Goal: Task Accomplishment & Management: Manage account settings

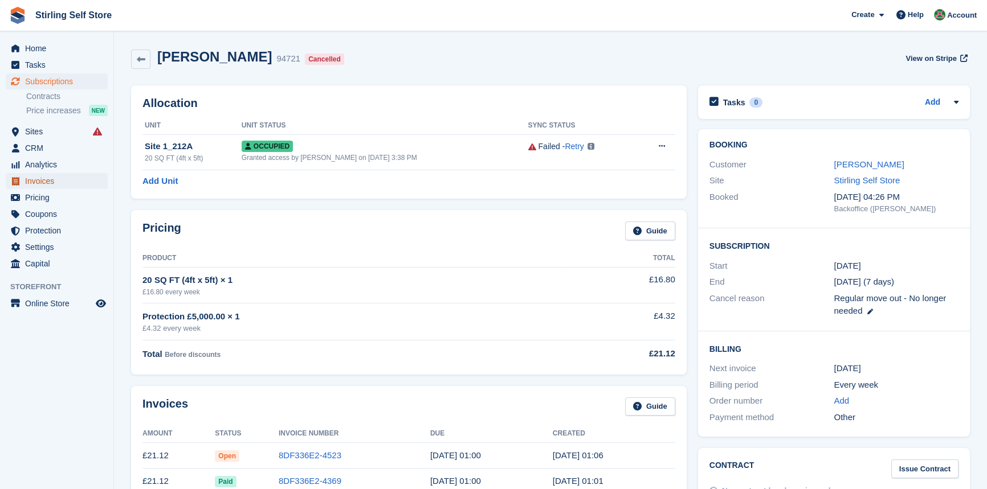
click at [52, 183] on span "Invoices" at bounding box center [59, 181] width 68 height 16
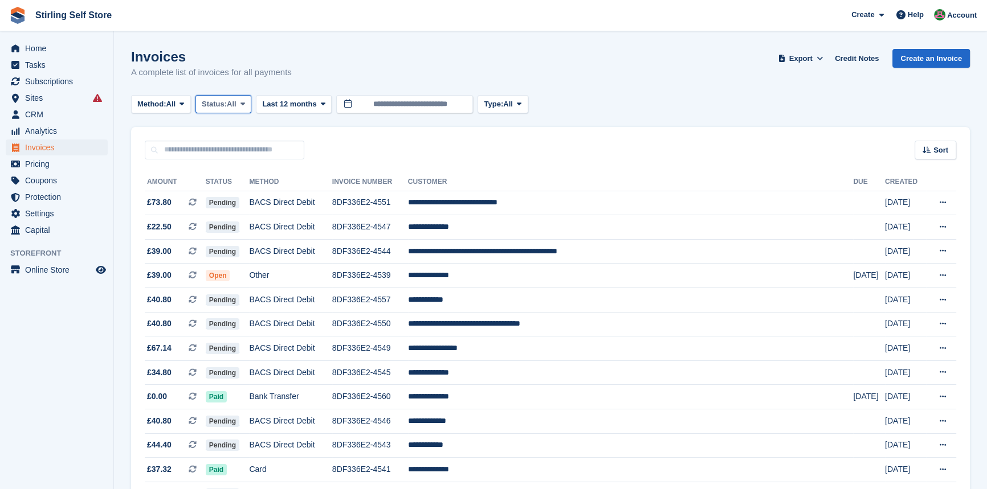
click at [245, 103] on icon at bounding box center [242, 103] width 5 height 7
click at [244, 197] on link "Open" at bounding box center [250, 192] width 99 height 21
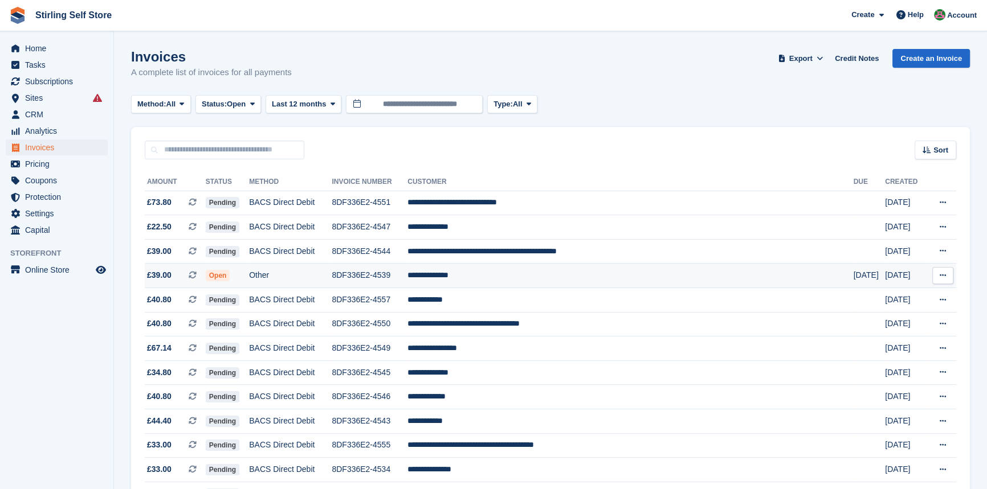
click at [515, 277] on td "**********" at bounding box center [629, 276] width 445 height 24
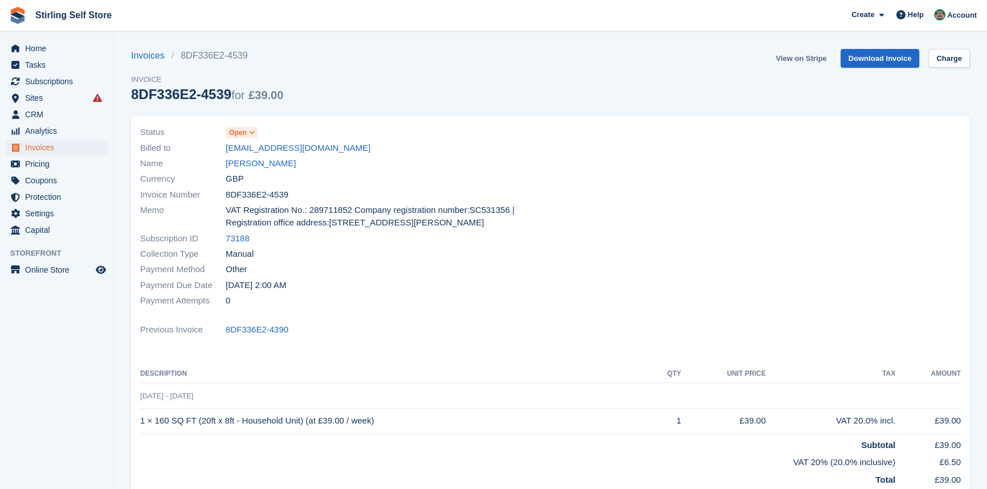
click at [808, 58] on link "View on Stripe" at bounding box center [801, 58] width 60 height 19
click at [63, 149] on span "Invoices" at bounding box center [59, 148] width 68 height 16
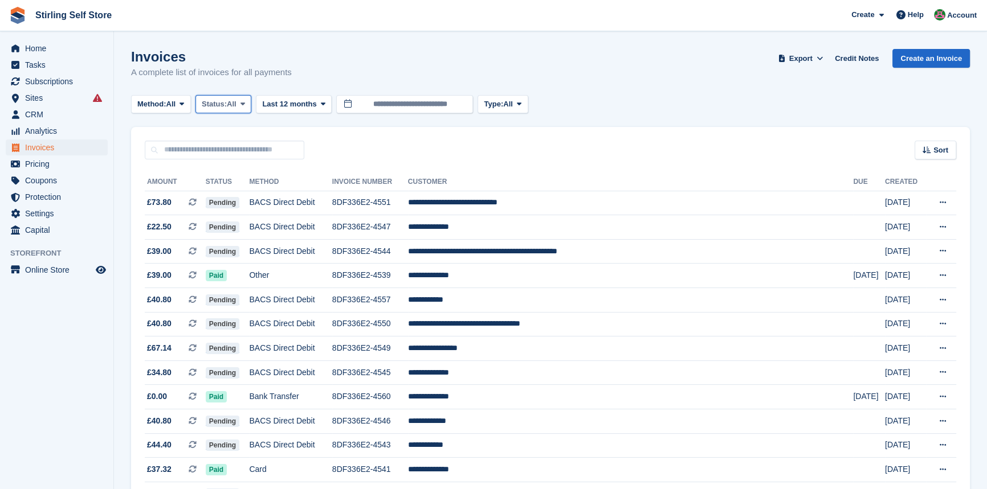
click at [244, 103] on icon at bounding box center [242, 103] width 5 height 7
click at [243, 194] on link "Open" at bounding box center [250, 192] width 99 height 21
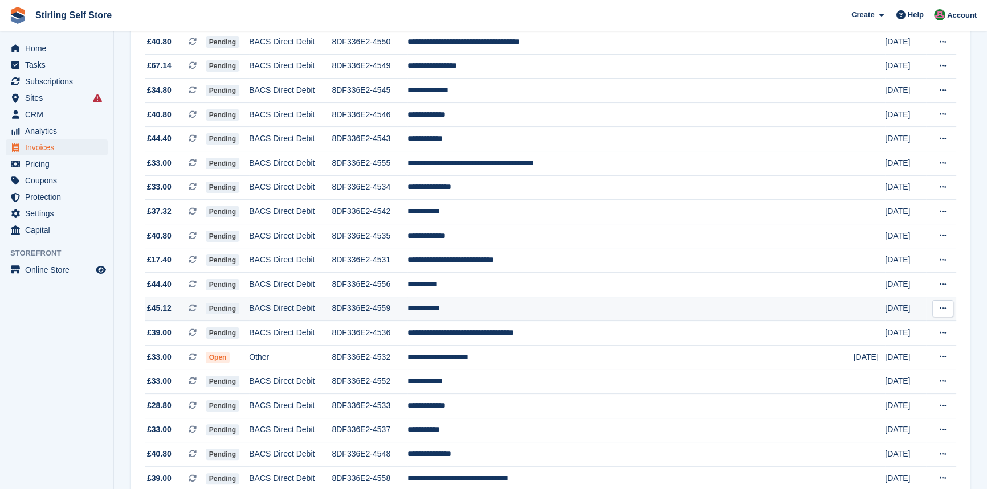
scroll to position [259, 0]
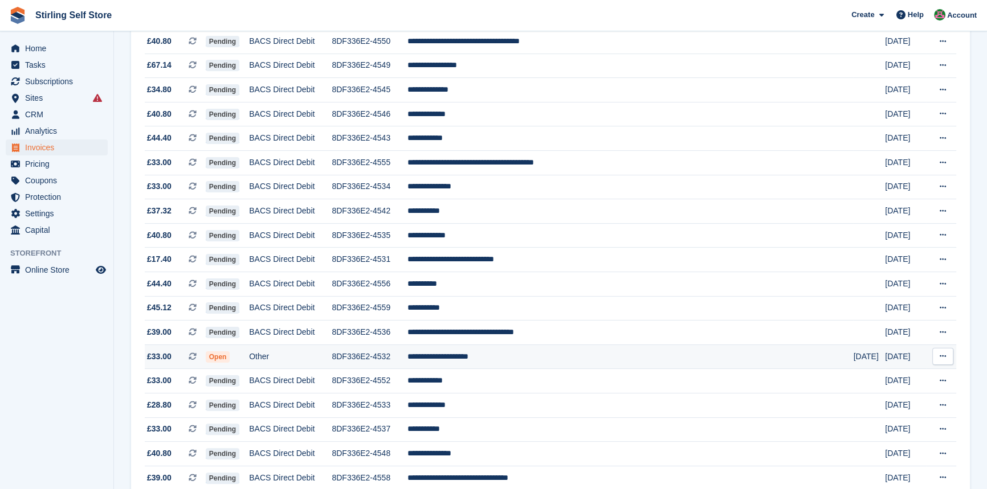
click at [527, 366] on td "**********" at bounding box center [629, 357] width 445 height 24
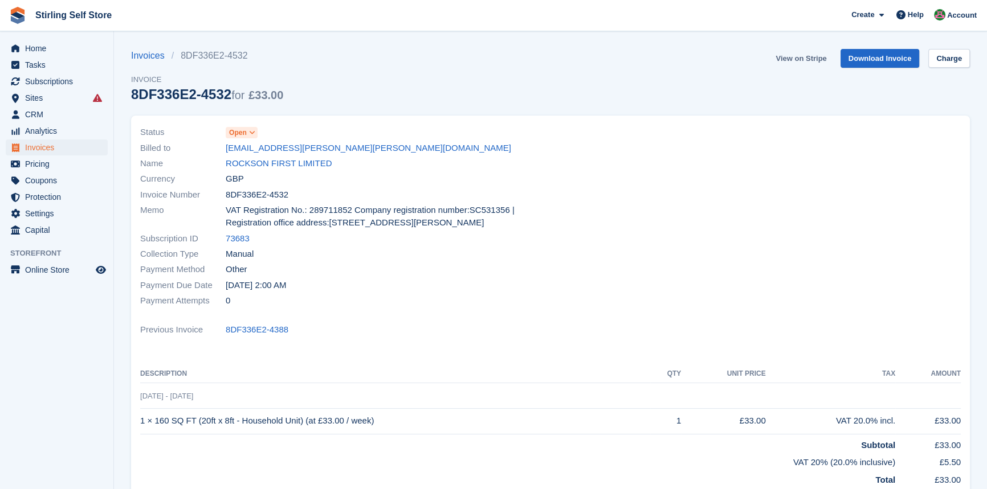
click at [795, 58] on link "View on Stripe" at bounding box center [801, 58] width 60 height 19
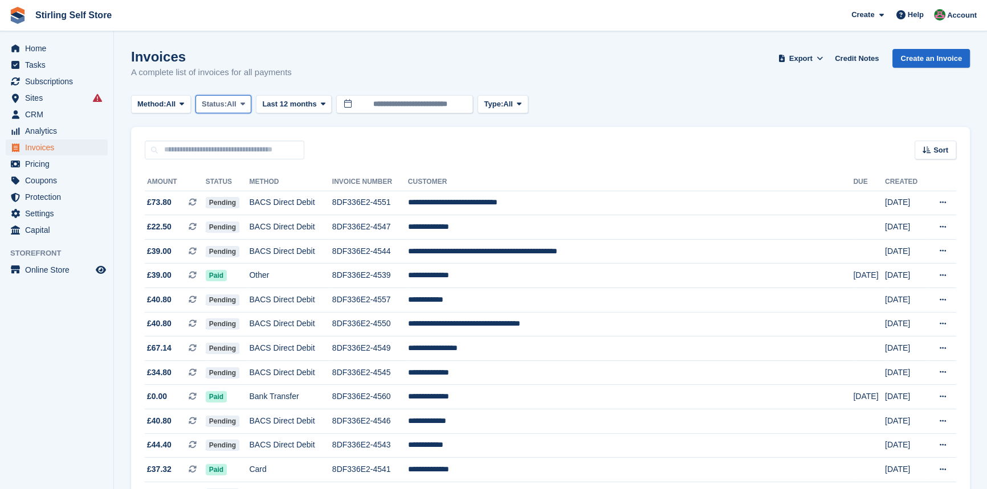
click at [245, 102] on icon at bounding box center [242, 103] width 5 height 7
click at [244, 195] on link "Open" at bounding box center [250, 192] width 99 height 21
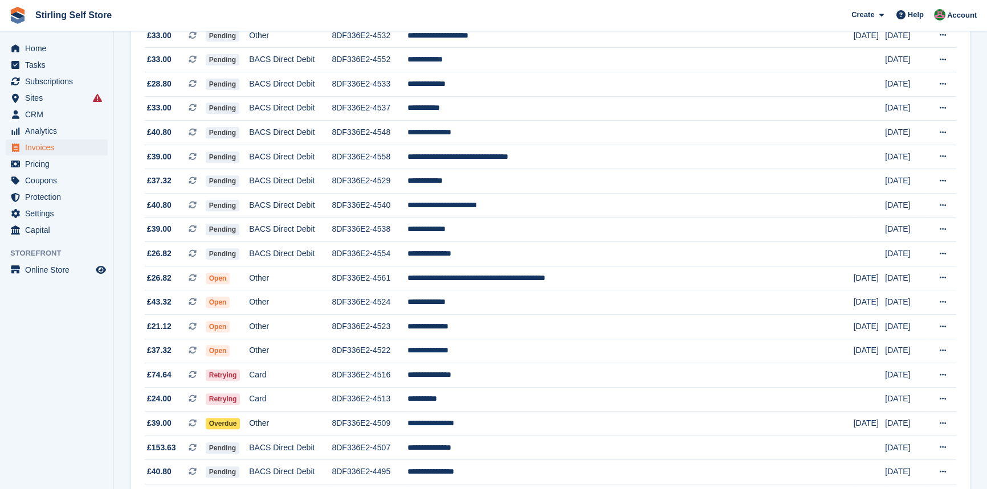
scroll to position [621, 0]
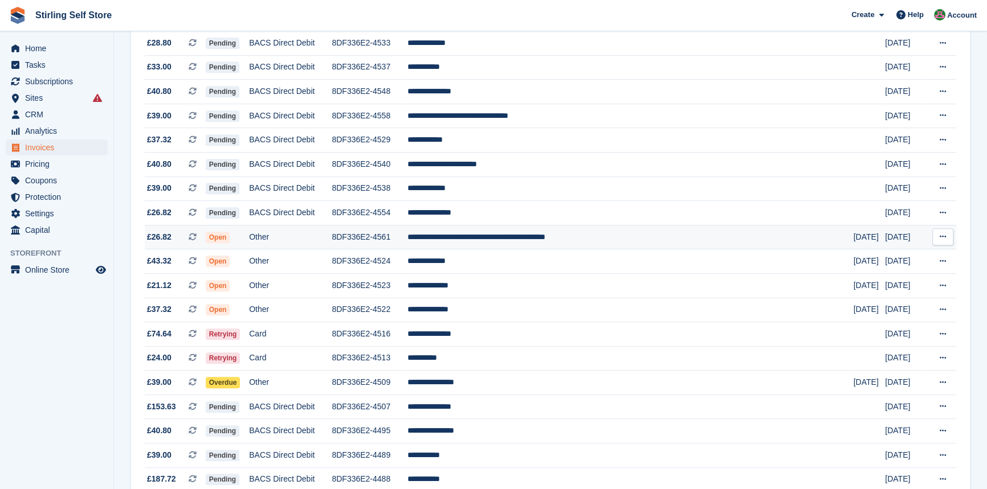
click at [526, 249] on td "**********" at bounding box center [629, 237] width 445 height 24
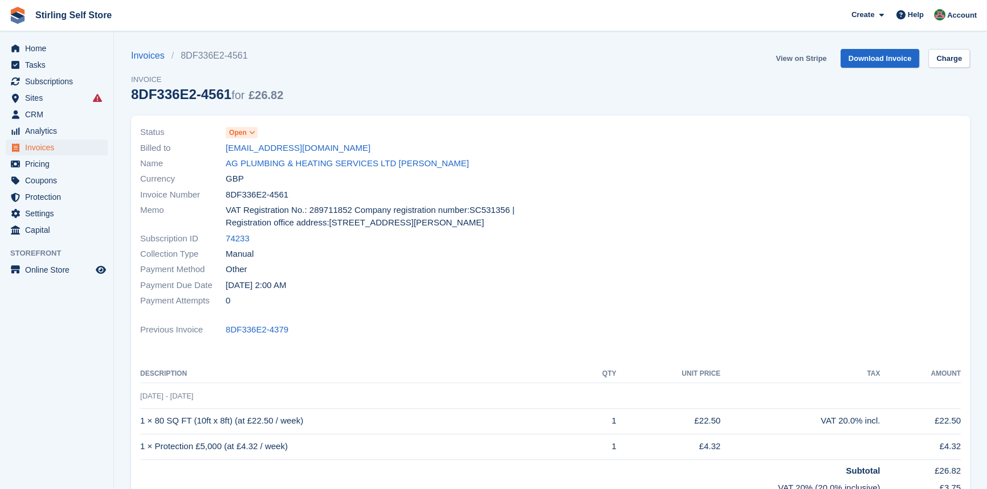
click at [791, 58] on link "View on Stripe" at bounding box center [801, 58] width 60 height 19
click at [54, 149] on span "Invoices" at bounding box center [59, 148] width 68 height 16
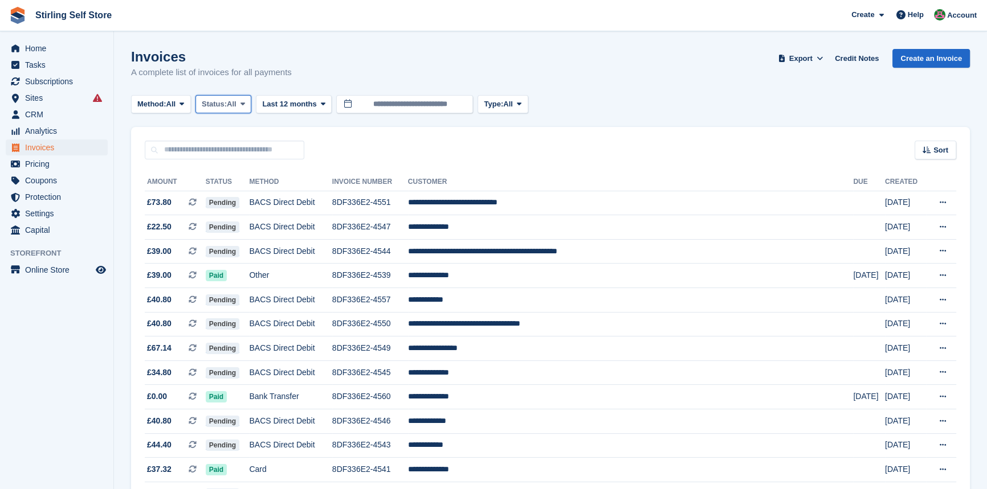
click at [242, 103] on span at bounding box center [242, 104] width 9 height 9
click at [249, 190] on link "Open" at bounding box center [250, 192] width 99 height 21
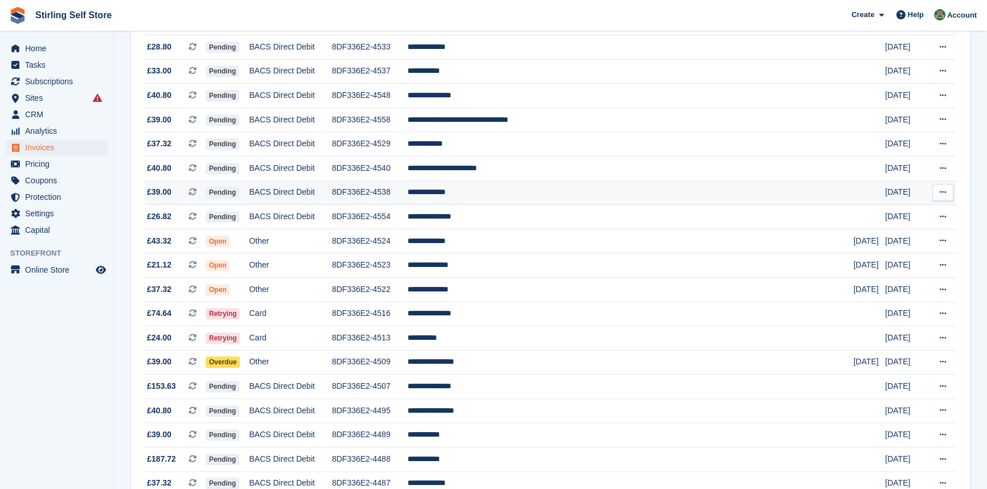
scroll to position [621, 0]
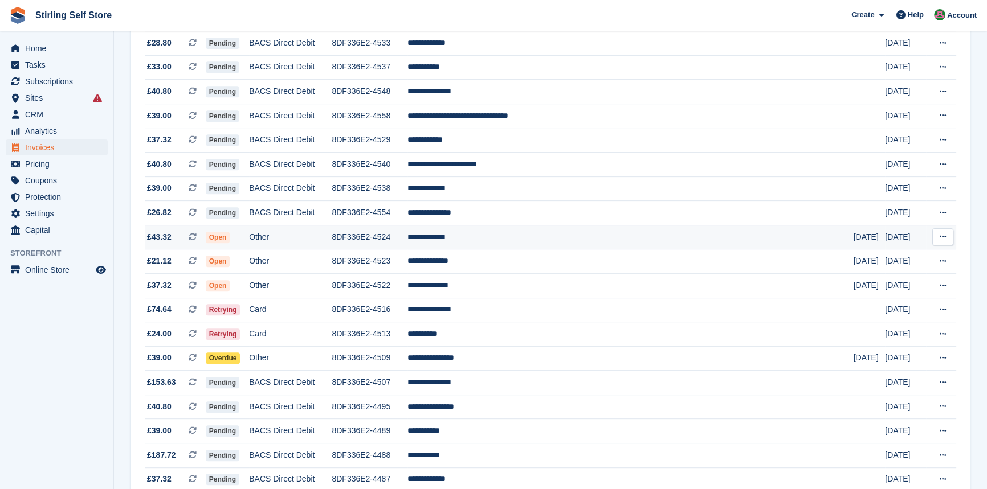
click at [523, 247] on td "**********" at bounding box center [629, 237] width 445 height 24
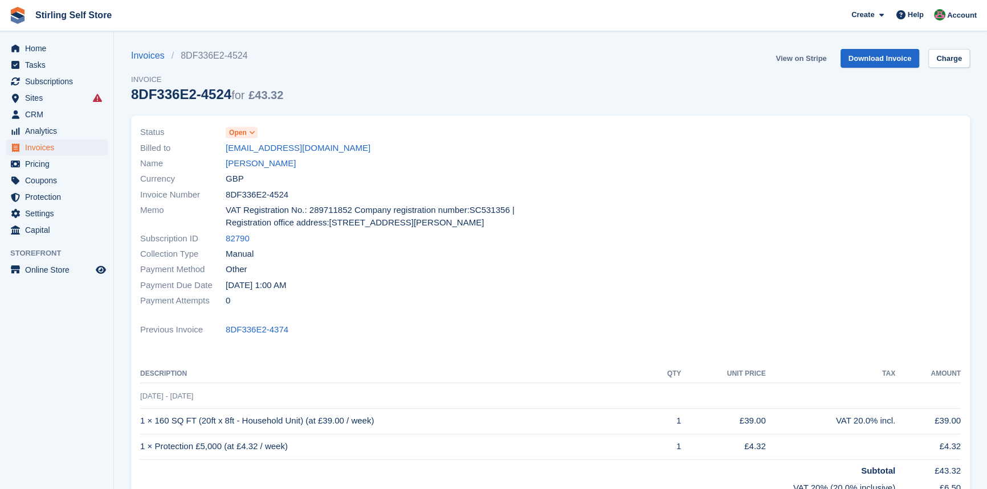
click at [797, 59] on link "View on Stripe" at bounding box center [801, 58] width 60 height 19
click at [62, 149] on span "Invoices" at bounding box center [59, 148] width 68 height 16
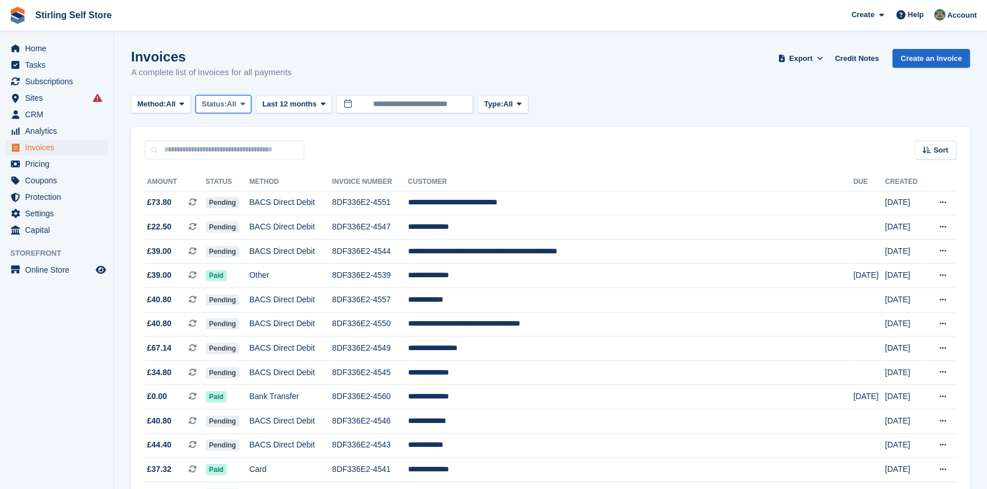
click at [247, 104] on span at bounding box center [242, 104] width 9 height 9
click at [246, 186] on link "Open" at bounding box center [250, 192] width 99 height 21
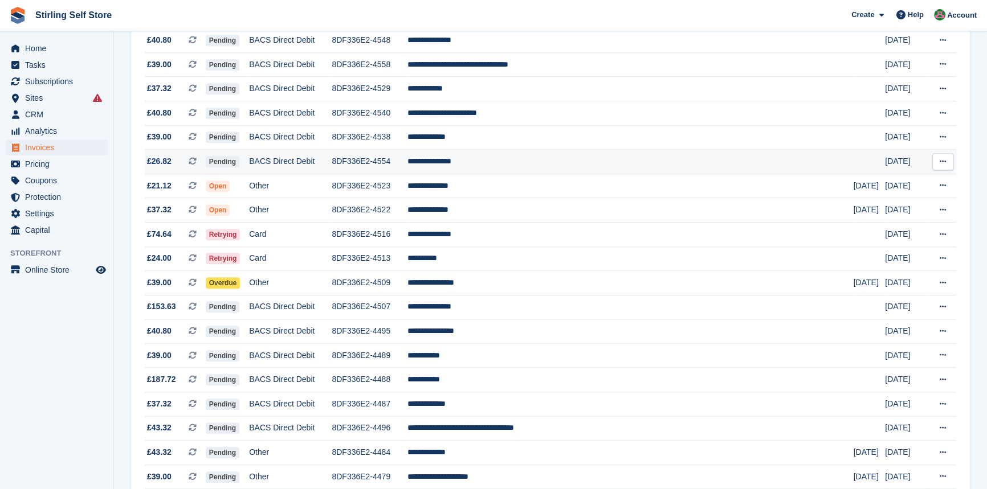
scroll to position [673, 0]
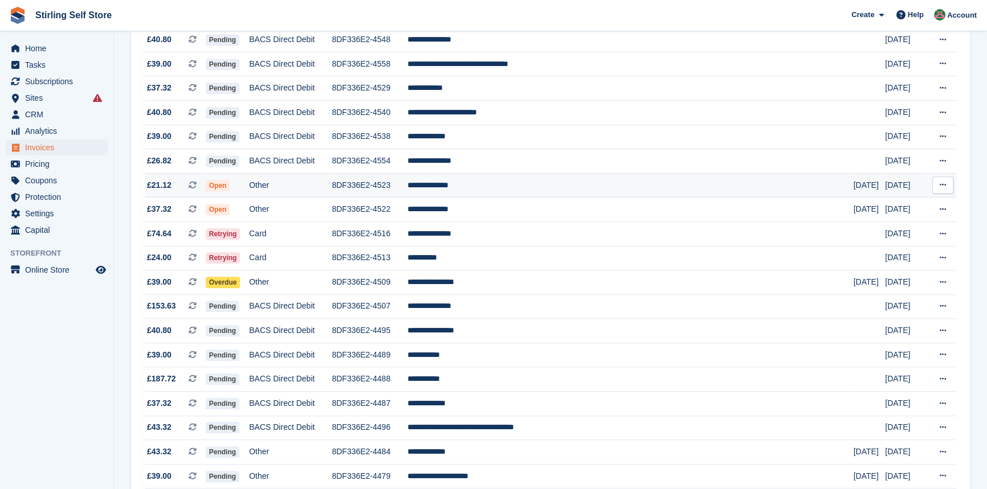
click at [518, 197] on td "**********" at bounding box center [629, 185] width 445 height 24
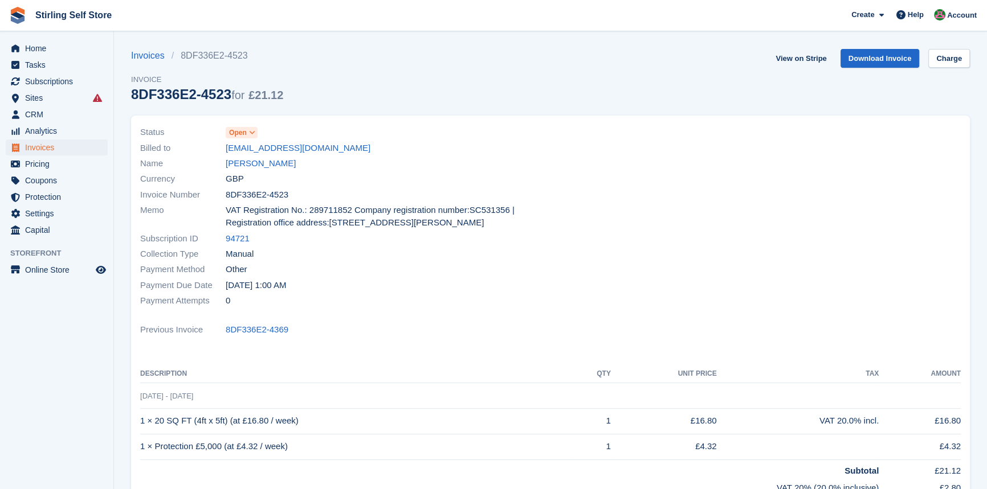
click at [251, 130] on icon at bounding box center [252, 132] width 6 height 7
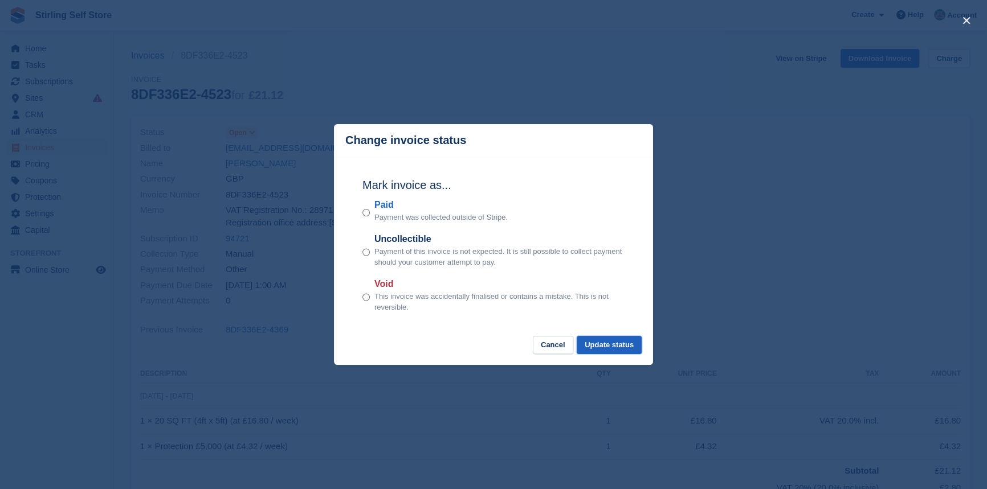
click at [603, 349] on button "Update status" at bounding box center [608, 345] width 65 height 19
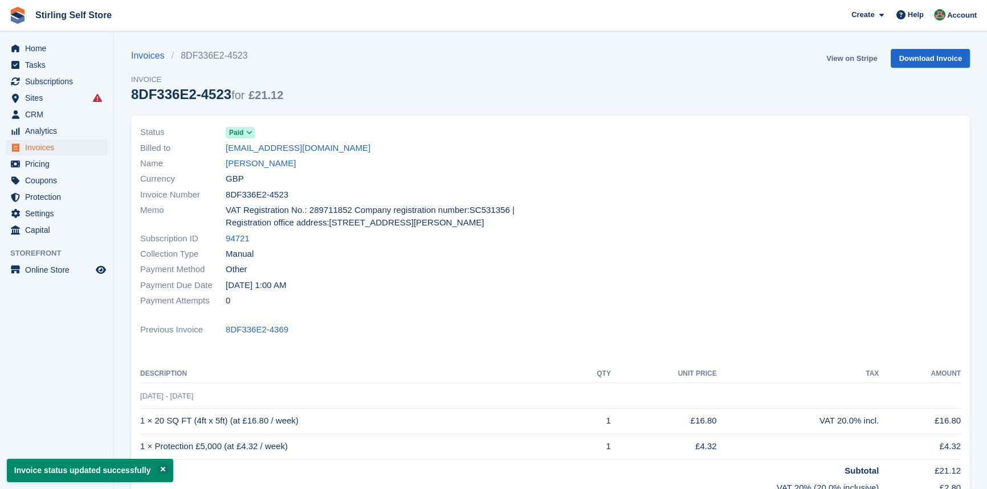
click at [840, 55] on link "View on Stripe" at bounding box center [851, 58] width 60 height 19
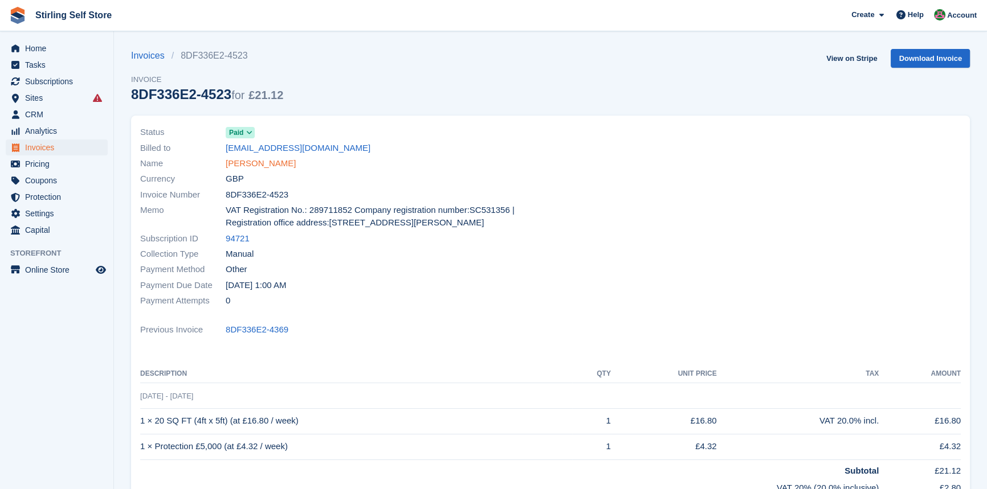
click at [270, 160] on link "[PERSON_NAME]" at bounding box center [261, 163] width 70 height 13
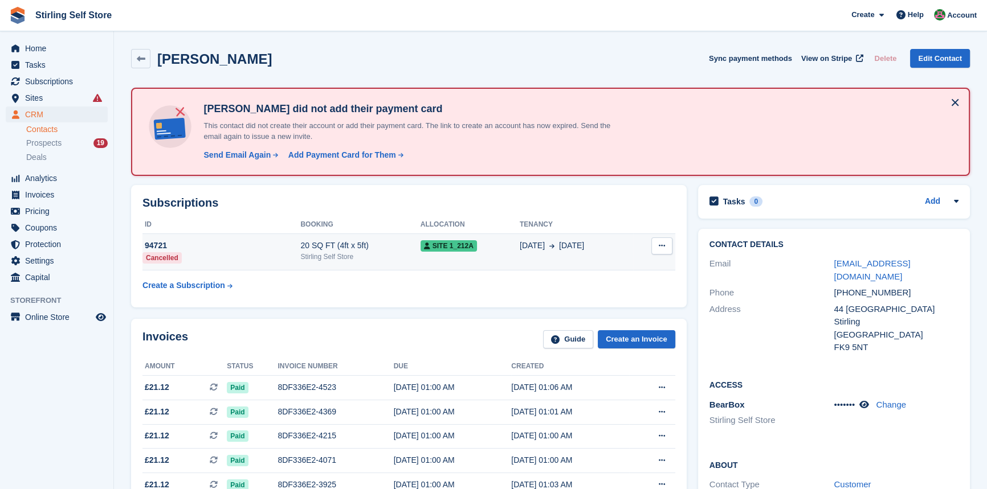
click at [342, 246] on div "20 SQ FT (4ft x 5ft)" at bounding box center [360, 246] width 120 height 12
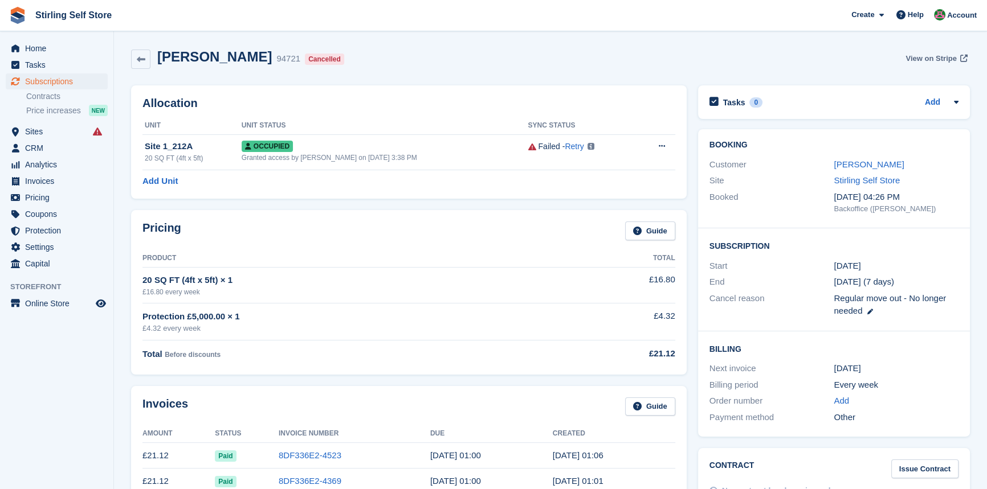
click at [926, 55] on span "View on Stripe" at bounding box center [930, 58] width 51 height 11
click at [370, 158] on div "Granted access by Lucy on 16th Jul, 3:38 PM" at bounding box center [385, 158] width 287 height 10
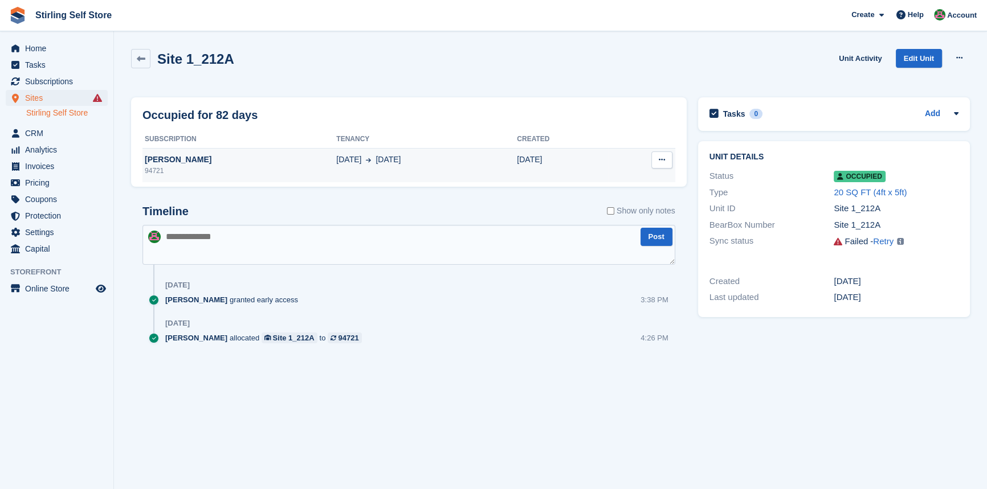
click at [375, 165] on span "13 Oct" at bounding box center [387, 160] width 25 height 12
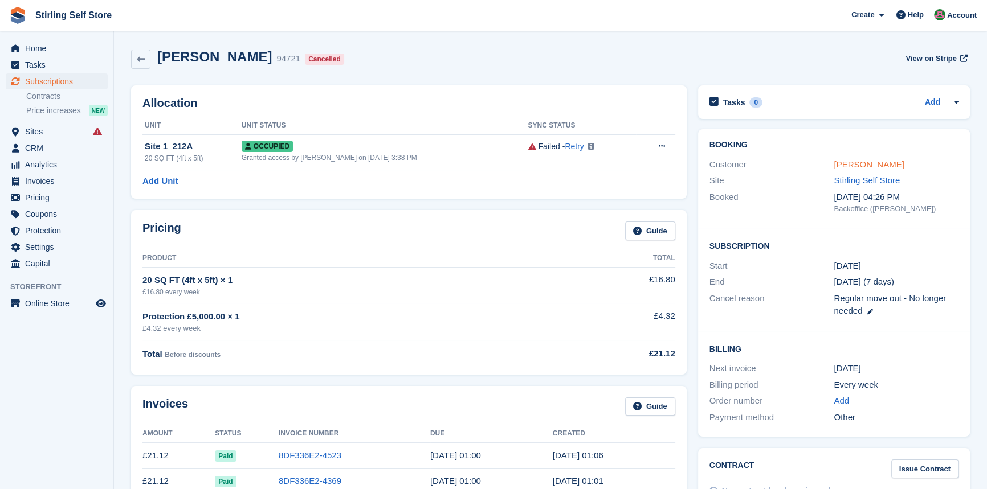
drag, startPoint x: 848, startPoint y: 162, endPoint x: 699, endPoint y: 190, distance: 150.8
click at [847, 162] on link "Margaret Nicol" at bounding box center [868, 164] width 70 height 10
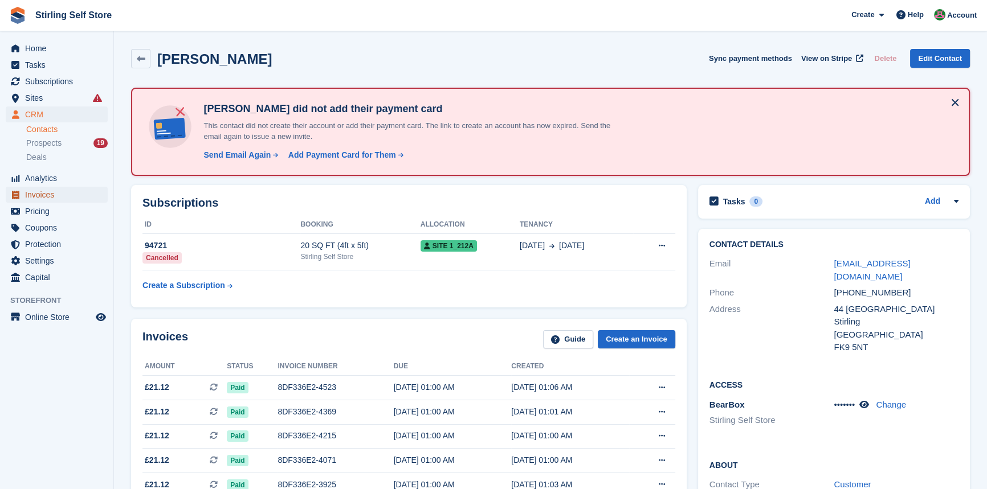
click at [60, 191] on span "Invoices" at bounding box center [59, 195] width 68 height 16
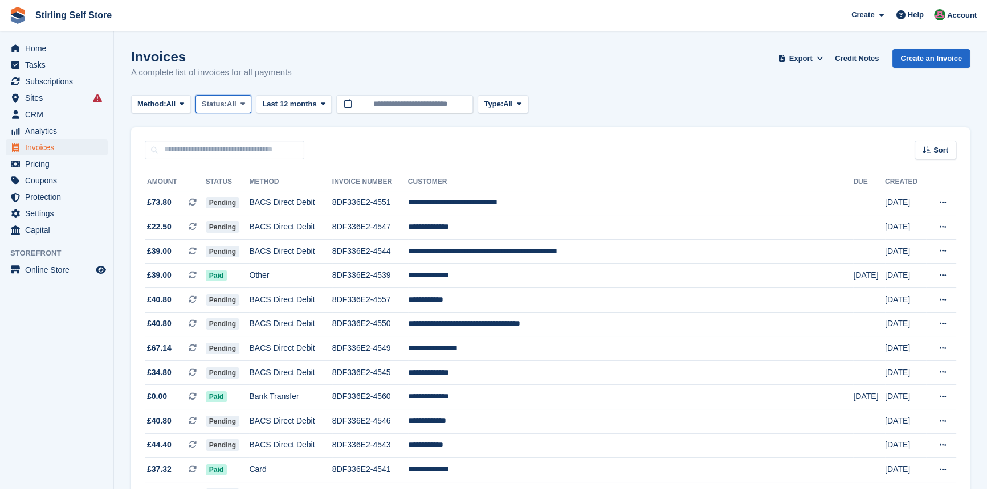
click at [244, 103] on icon at bounding box center [242, 103] width 5 height 7
click at [242, 189] on link "Open" at bounding box center [250, 192] width 99 height 21
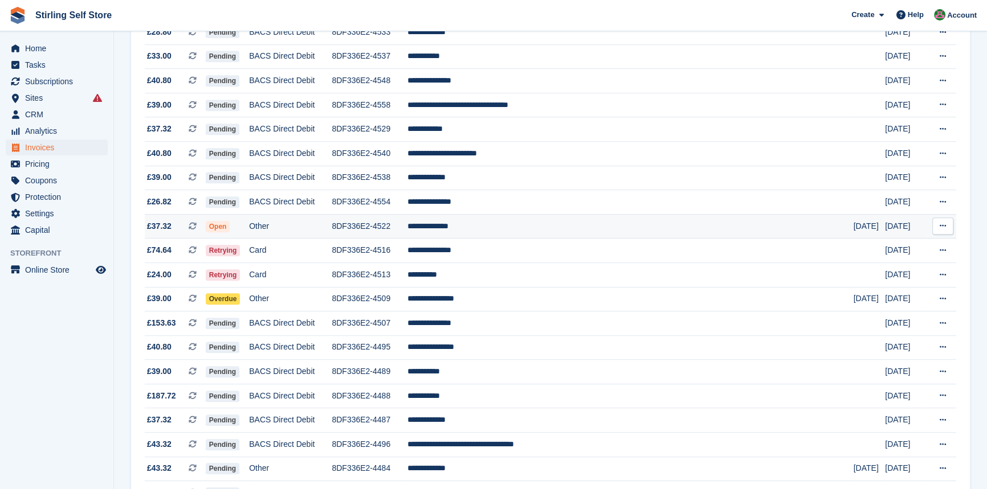
scroll to position [673, 0]
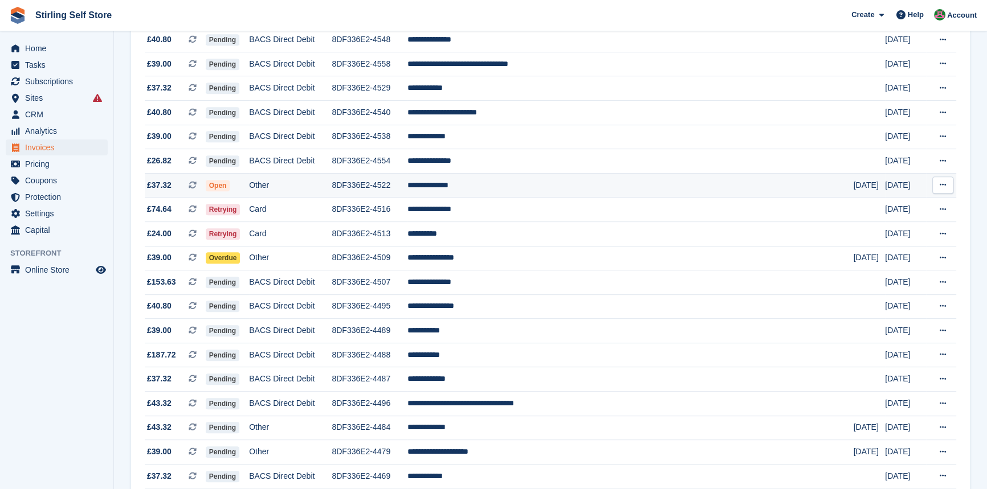
click at [512, 194] on td "**********" at bounding box center [629, 185] width 445 height 24
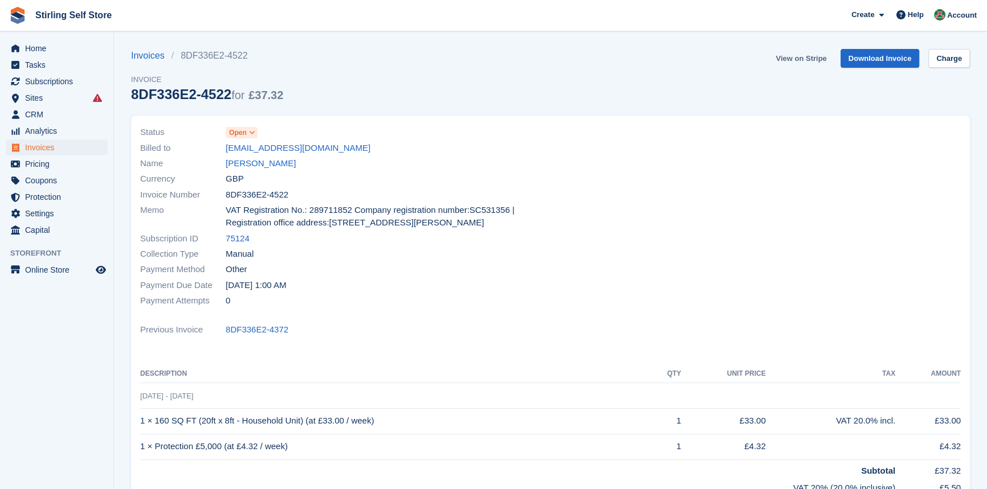
click at [797, 57] on link "View on Stripe" at bounding box center [801, 58] width 60 height 19
click at [64, 146] on span "Invoices" at bounding box center [59, 148] width 68 height 16
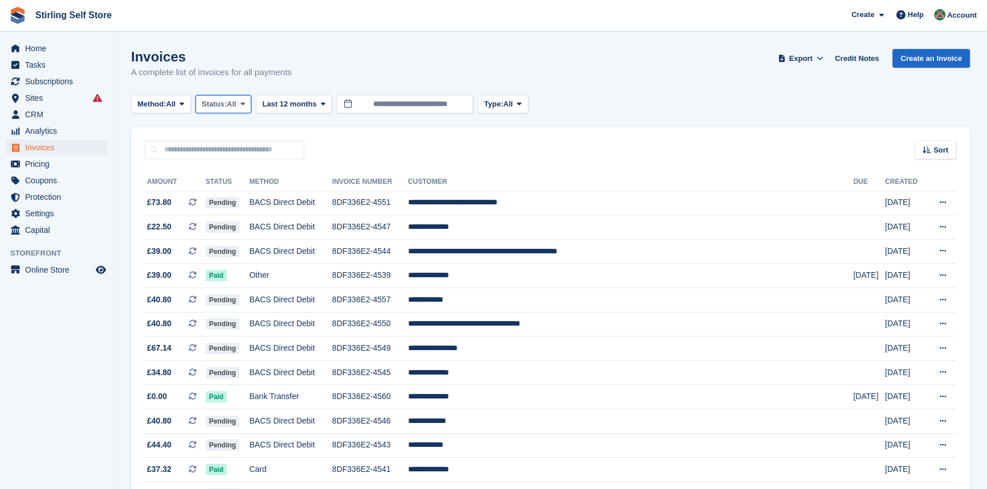
click at [245, 104] on icon at bounding box center [242, 103] width 5 height 7
click at [247, 193] on link "Open" at bounding box center [250, 192] width 99 height 21
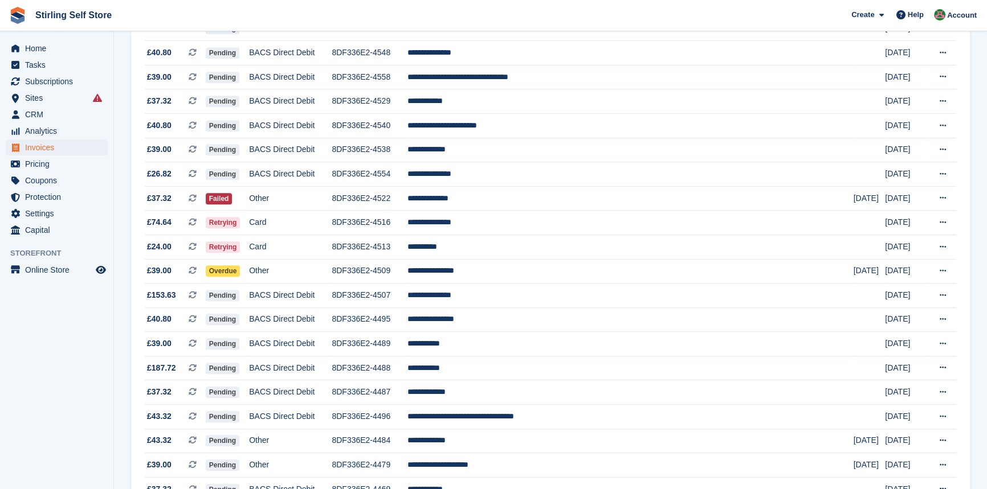
scroll to position [673, 0]
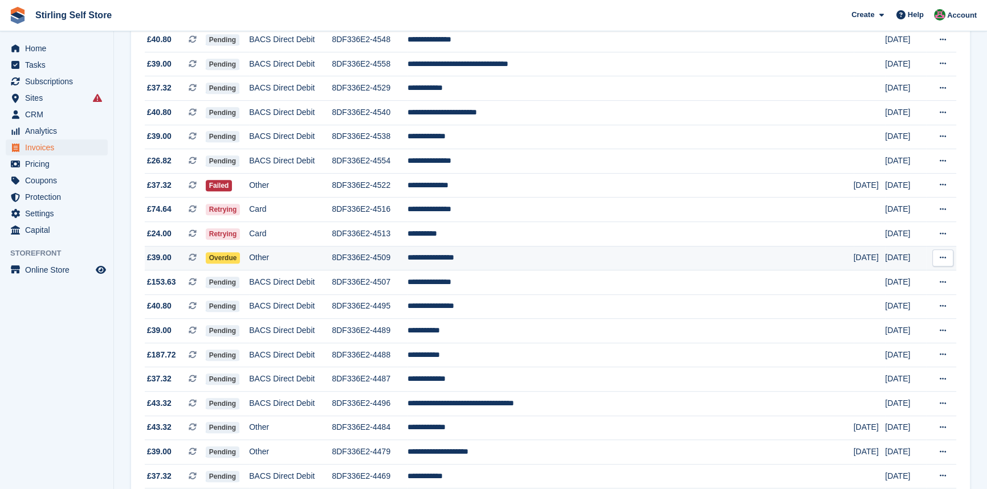
click at [501, 271] on td "**********" at bounding box center [629, 258] width 445 height 24
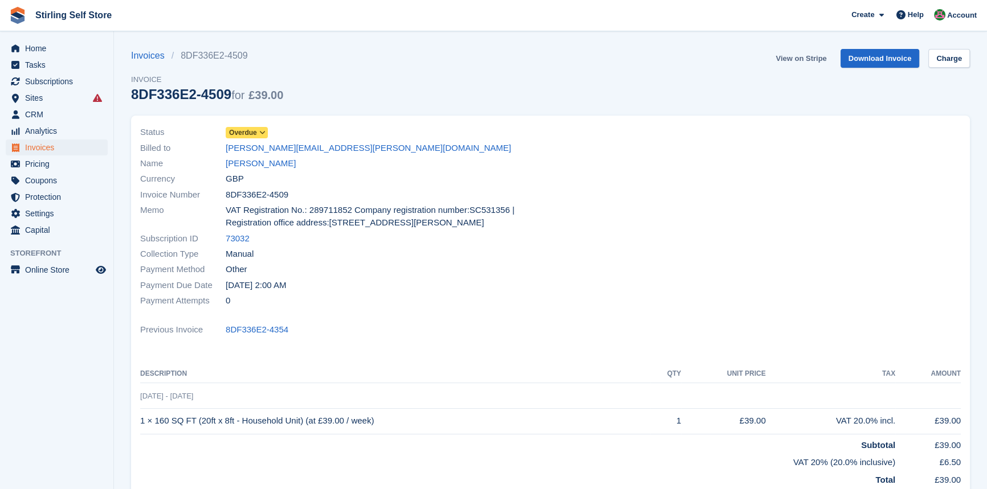
click at [795, 55] on link "View on Stripe" at bounding box center [801, 58] width 60 height 19
click at [57, 149] on span "Invoices" at bounding box center [59, 148] width 68 height 16
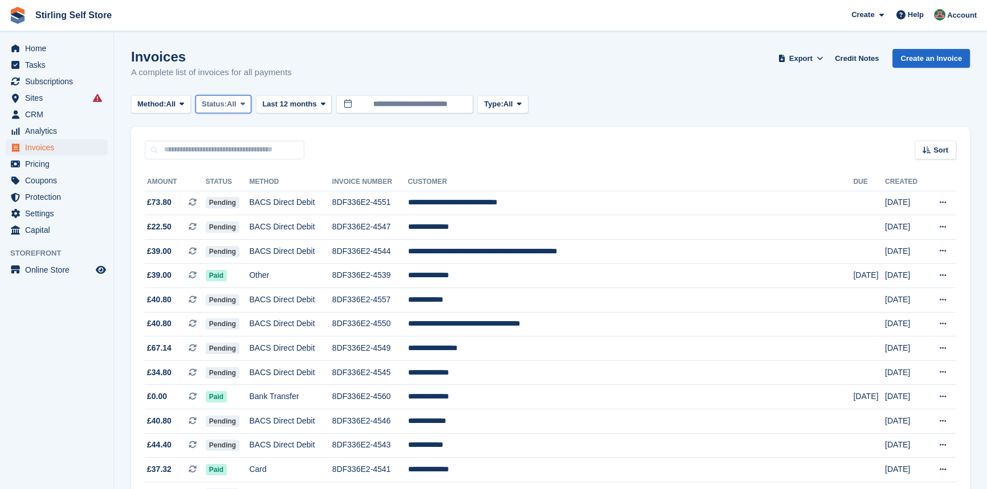
click at [245, 103] on icon at bounding box center [242, 103] width 5 height 7
click at [242, 195] on link "Open" at bounding box center [250, 192] width 99 height 21
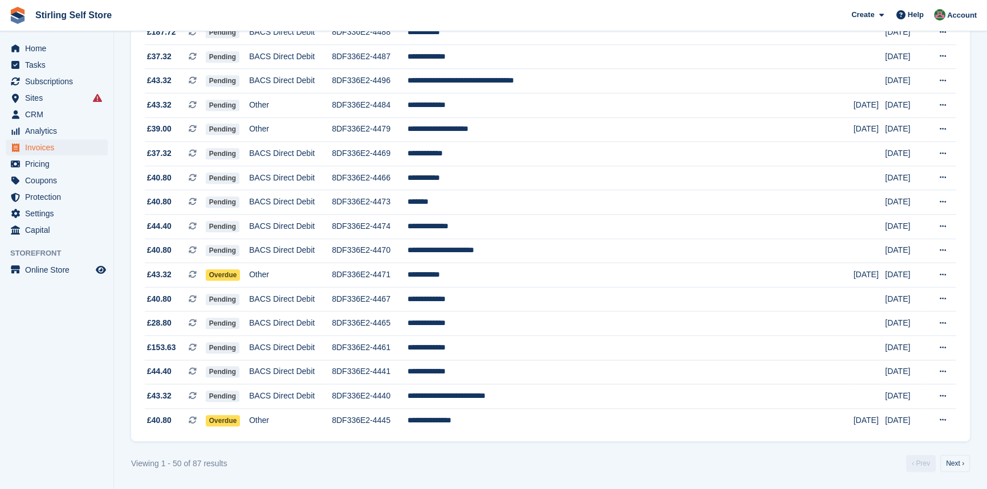
scroll to position [989, 0]
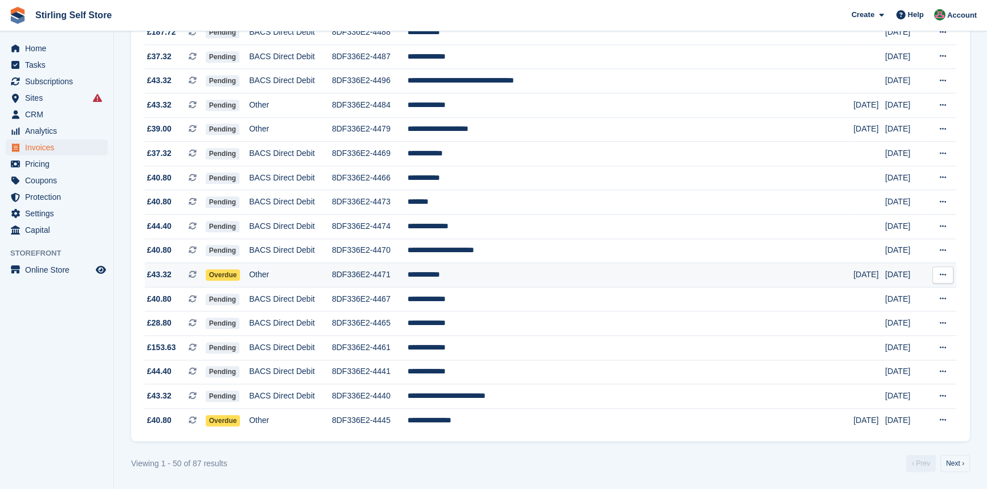
click at [505, 274] on td "**********" at bounding box center [629, 275] width 445 height 24
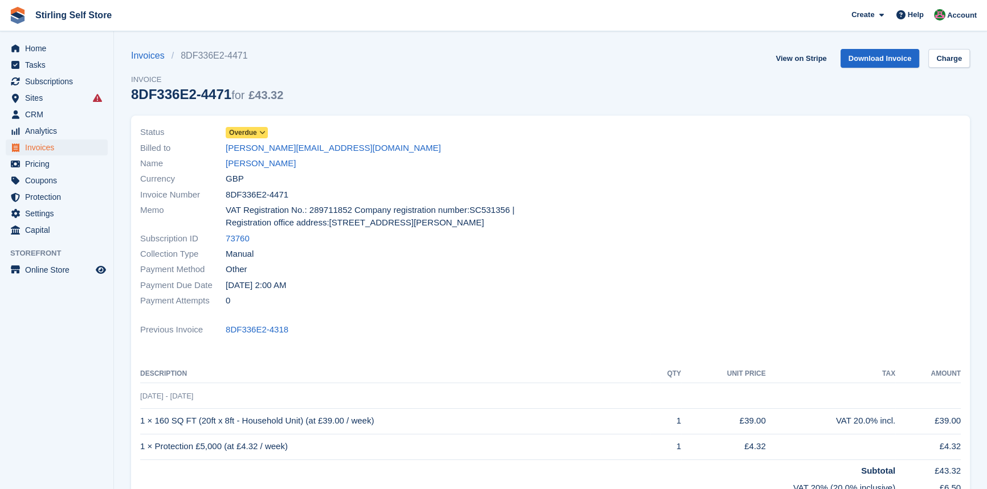
click at [264, 133] on icon at bounding box center [262, 132] width 6 height 7
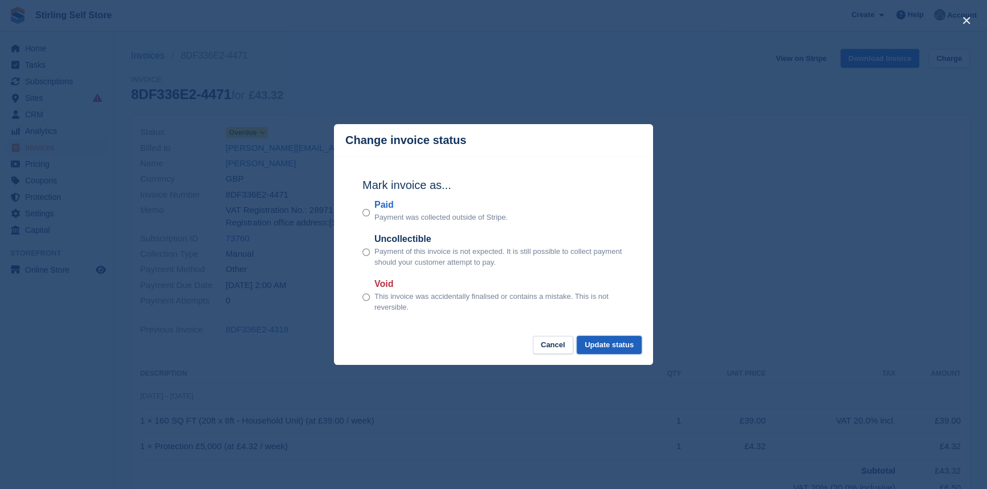
click at [604, 346] on button "Update status" at bounding box center [608, 345] width 65 height 19
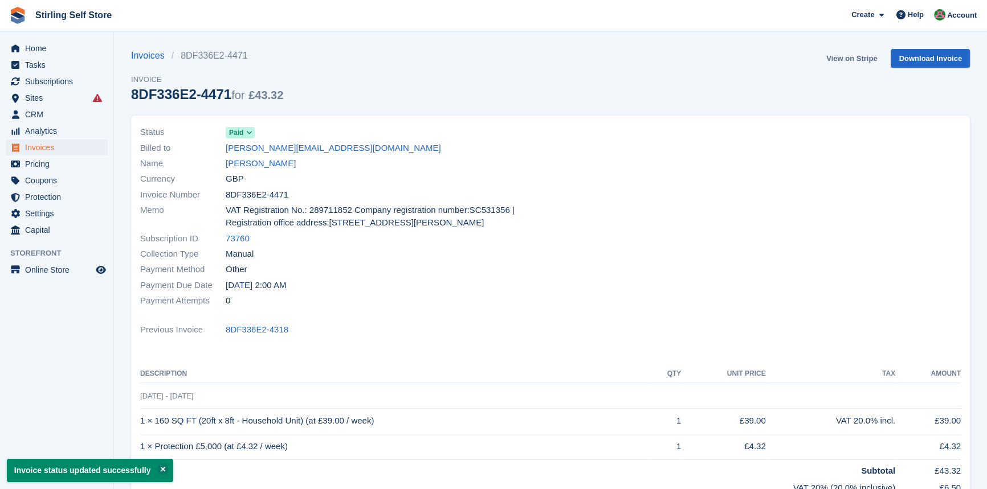
click at [836, 59] on link "View on Stripe" at bounding box center [851, 58] width 60 height 19
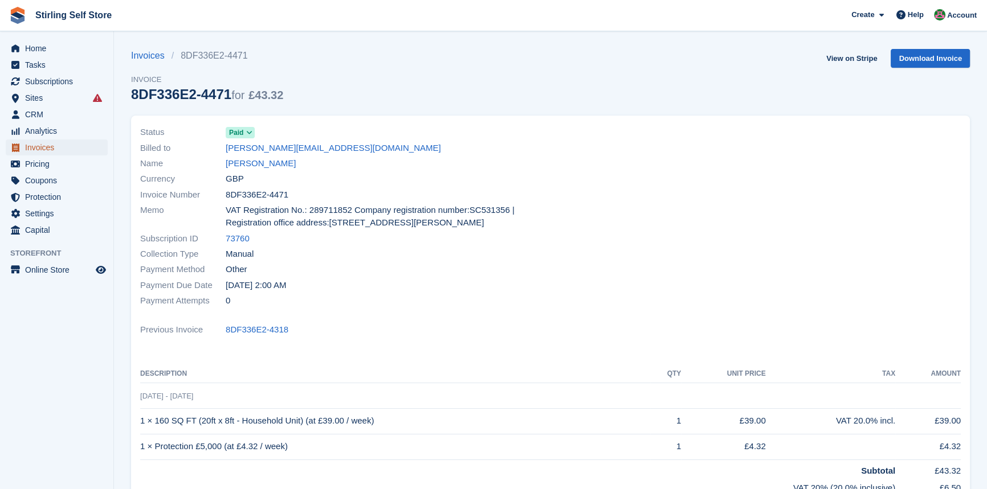
click at [61, 150] on span "Invoices" at bounding box center [59, 148] width 68 height 16
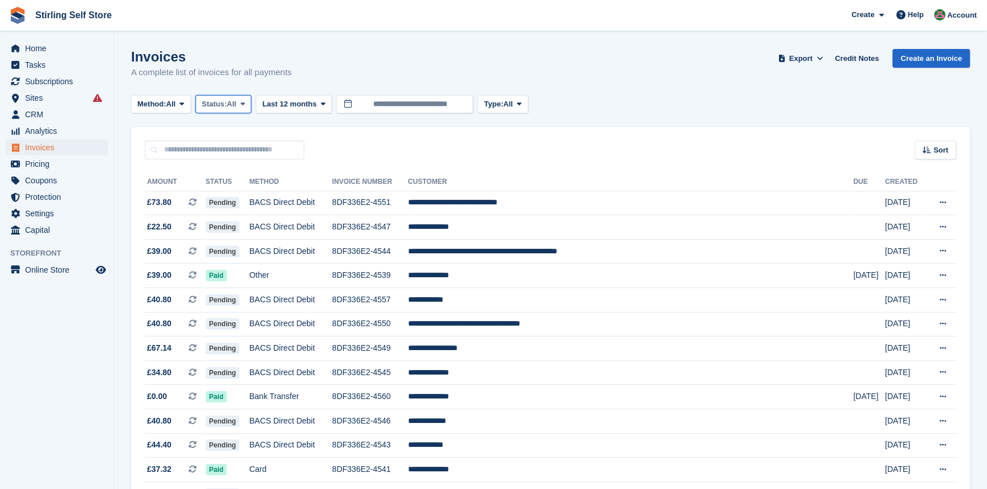
click at [242, 103] on span at bounding box center [242, 104] width 9 height 9
click at [253, 193] on link "Open" at bounding box center [250, 192] width 99 height 21
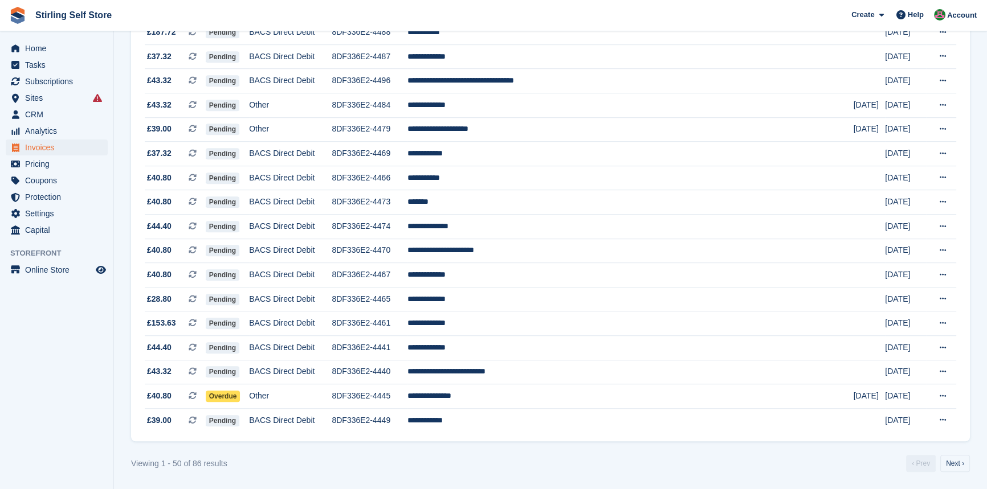
scroll to position [989, 0]
click at [508, 395] on td "**********" at bounding box center [629, 396] width 445 height 24
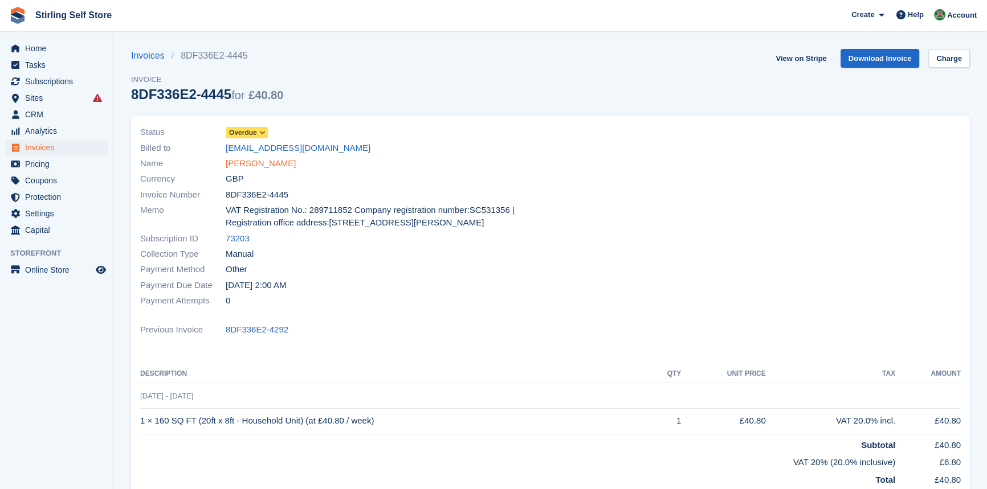
click at [271, 164] on link "[PERSON_NAME]" at bounding box center [261, 163] width 70 height 13
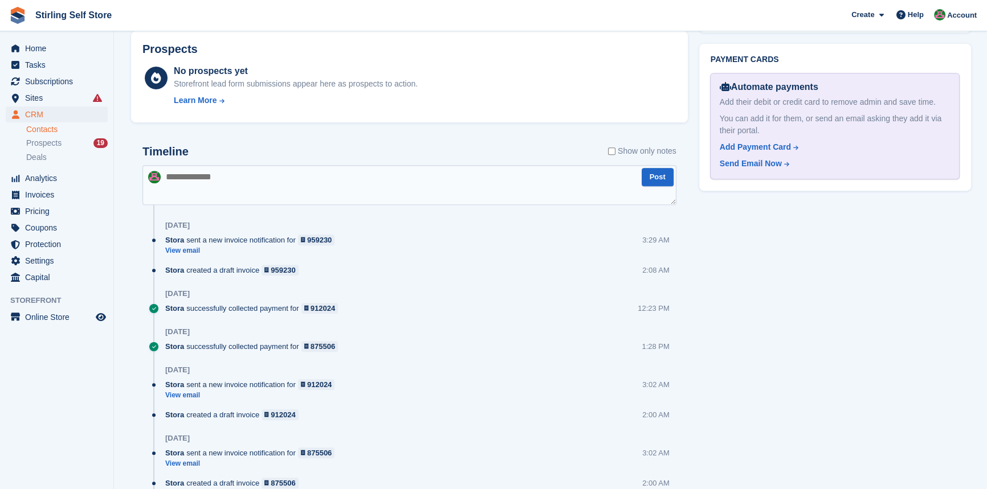
scroll to position [457, 0]
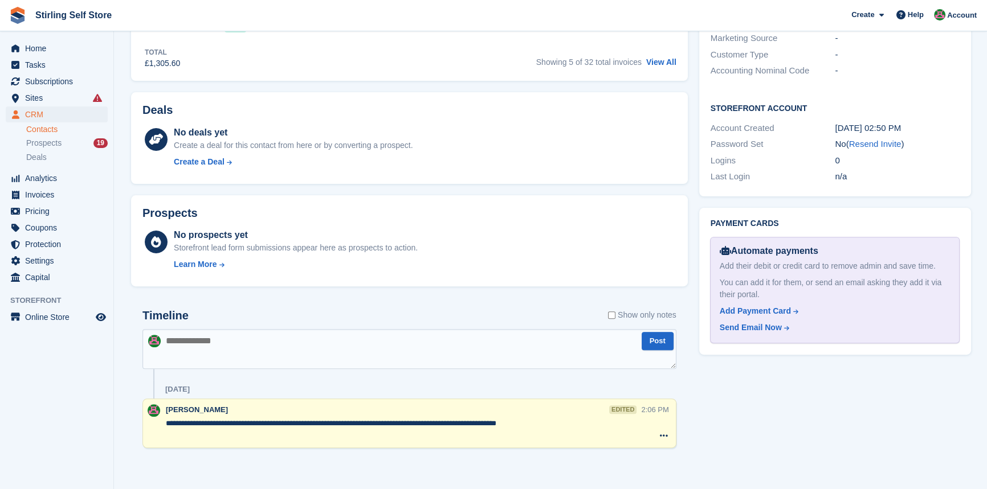
drag, startPoint x: 588, startPoint y: 423, endPoint x: 607, endPoint y: 429, distance: 20.0
click at [590, 423] on textarea "**********" at bounding box center [403, 429] width 475 height 23
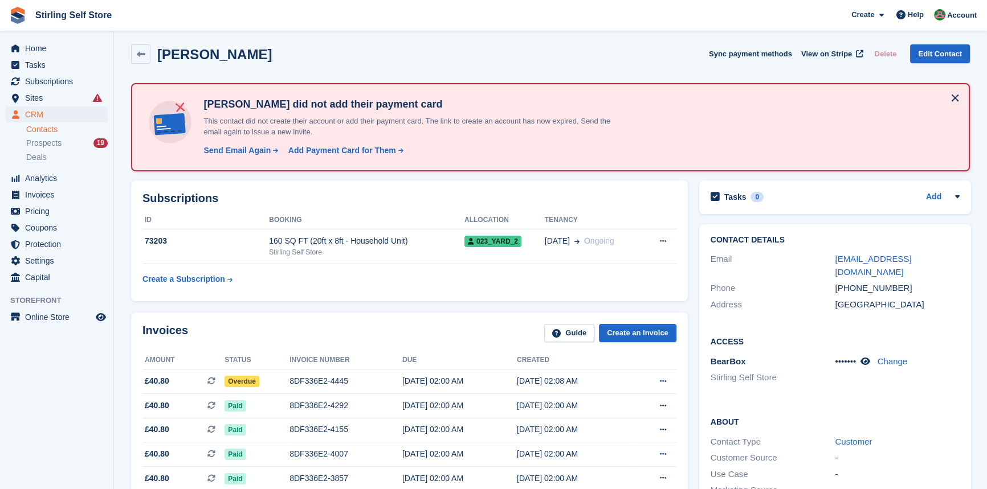
scroll to position [0, 0]
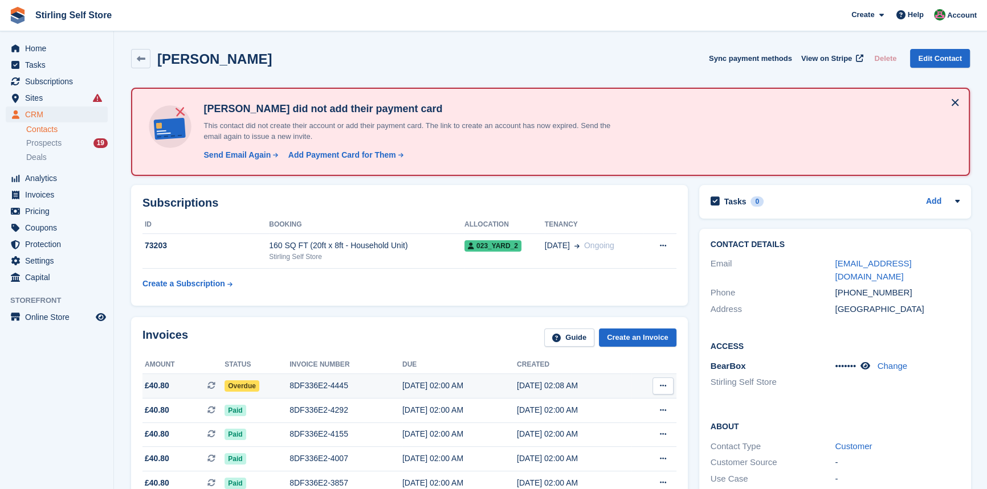
type textarea "**********"
click at [324, 384] on div "8DF336E2-4445" at bounding box center [345, 386] width 113 height 12
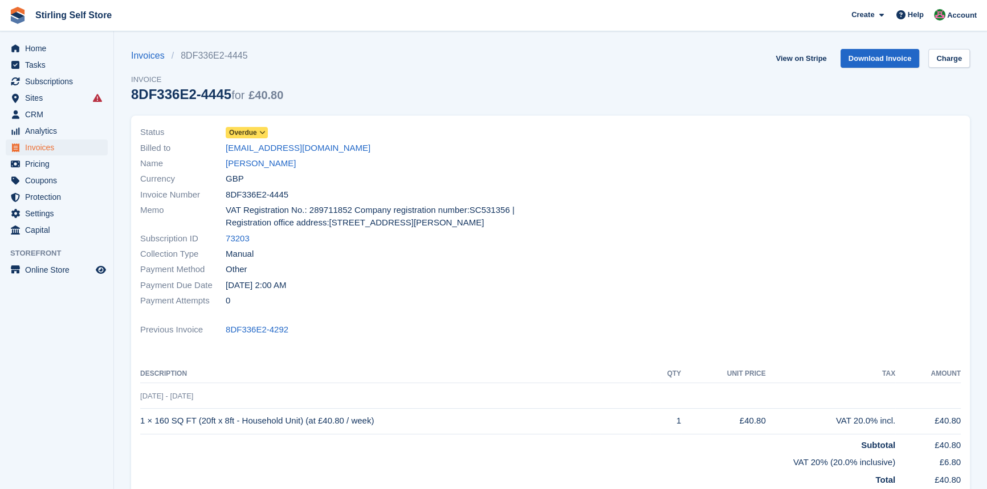
click at [264, 130] on icon at bounding box center [262, 132] width 6 height 7
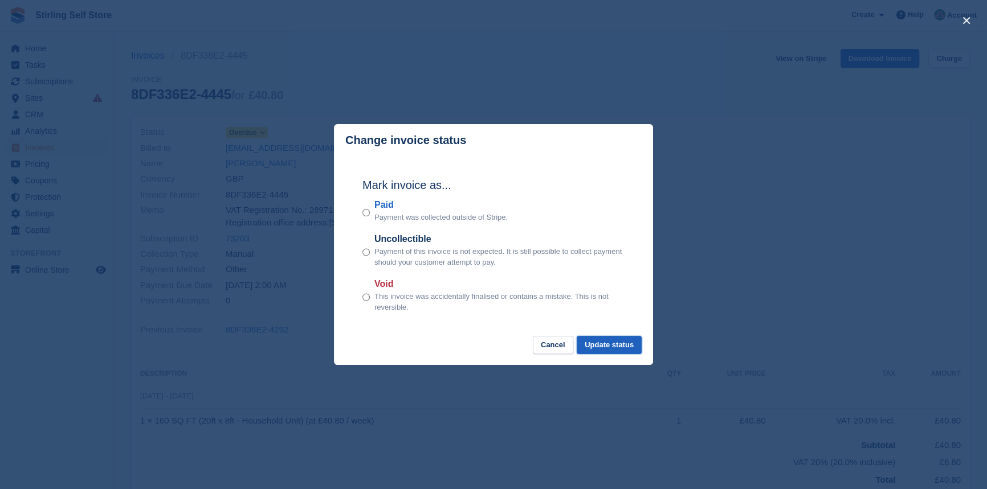
click at [612, 347] on button "Update status" at bounding box center [608, 345] width 65 height 19
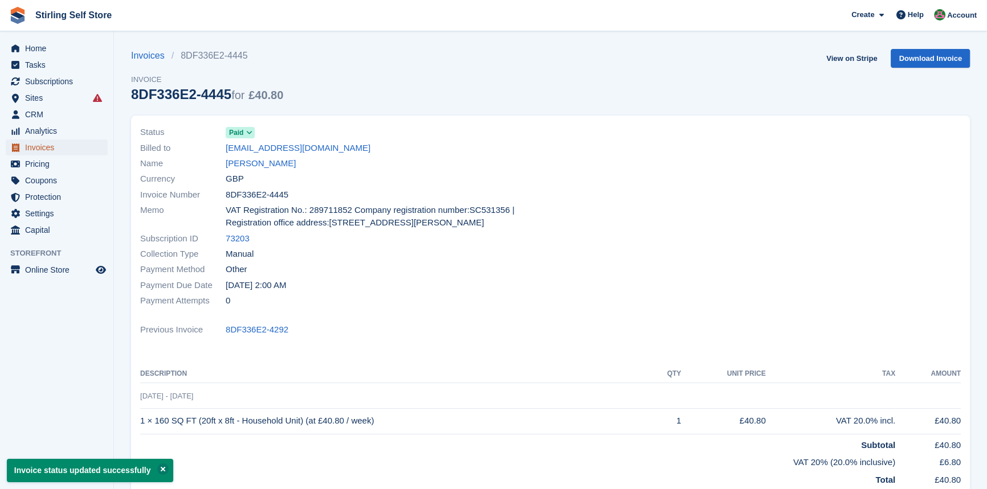
click at [51, 145] on span "Invoices" at bounding box center [59, 148] width 68 height 16
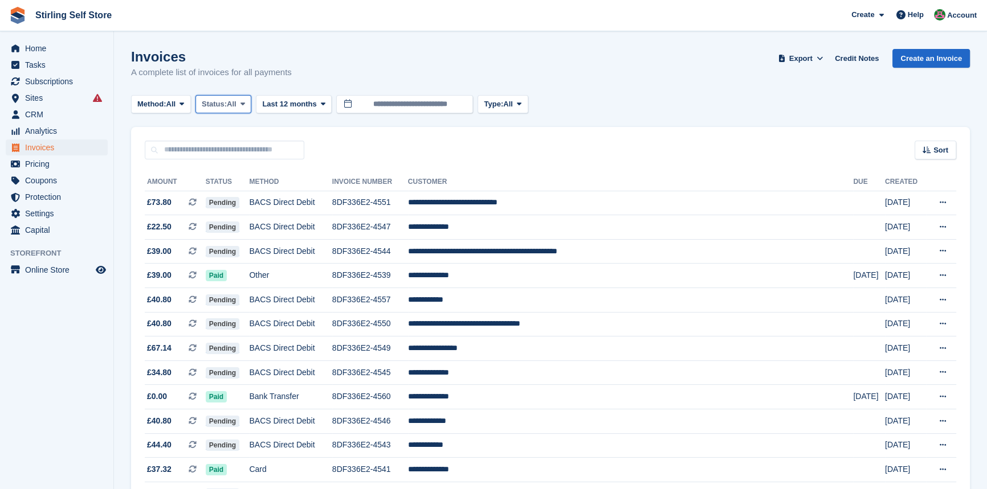
click at [245, 104] on icon at bounding box center [242, 103] width 5 height 7
click at [239, 199] on link "Open" at bounding box center [250, 192] width 99 height 21
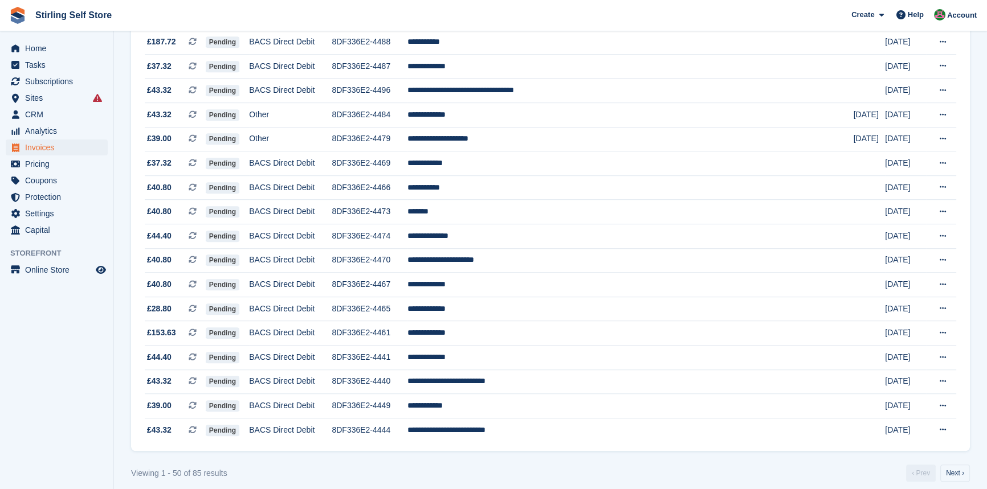
scroll to position [989, 0]
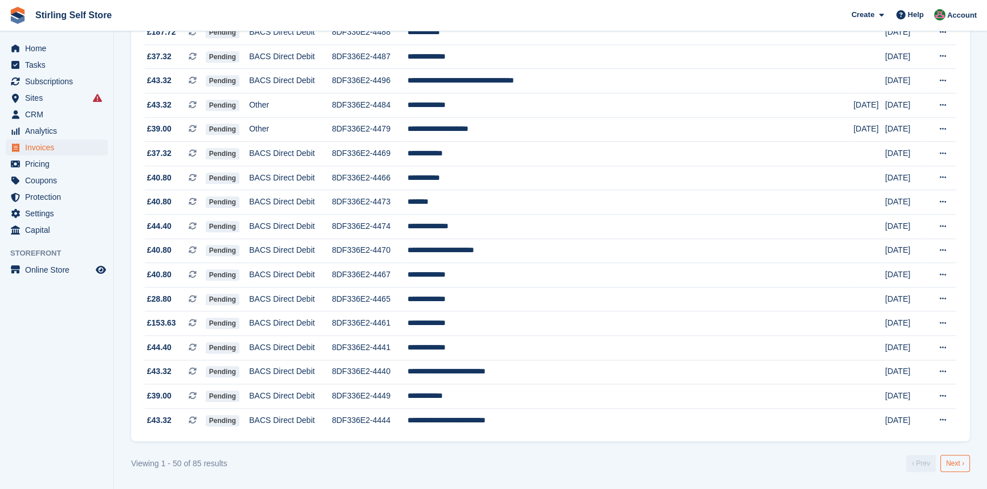
click at [951, 460] on link "Next ›" at bounding box center [955, 463] width 30 height 17
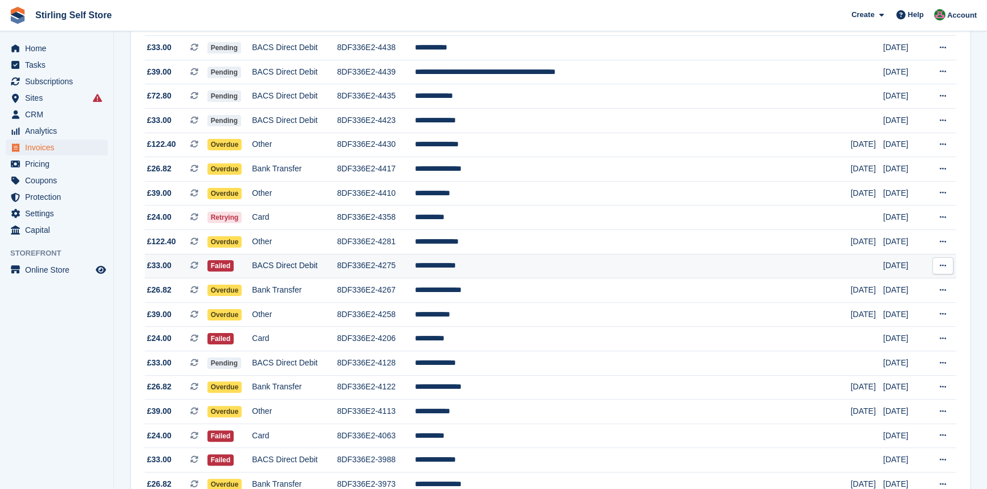
scroll to position [310, 0]
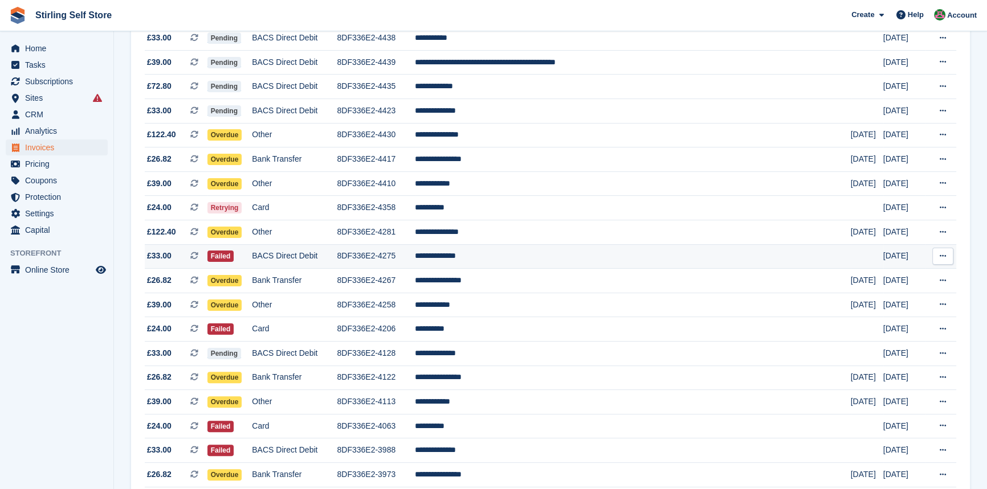
click at [521, 260] on td "**********" at bounding box center [633, 256] width 436 height 24
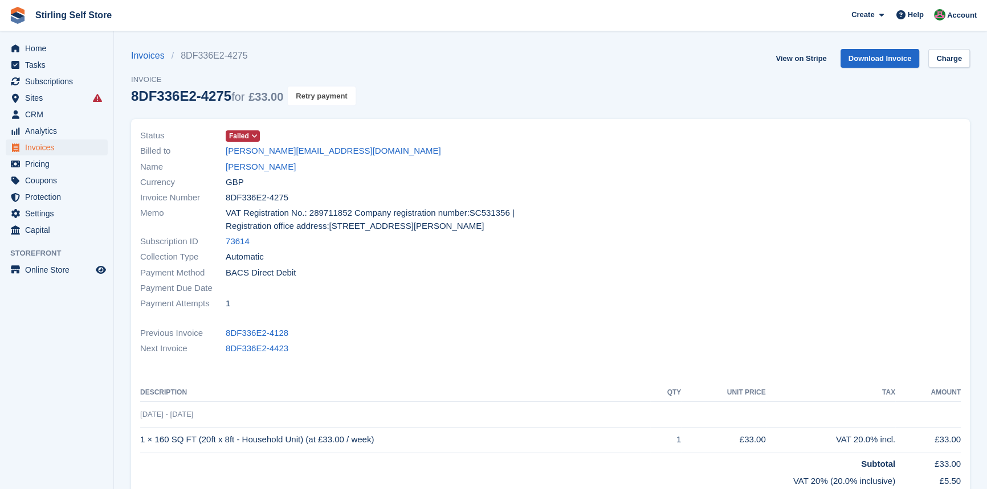
drag, startPoint x: 326, startPoint y: 97, endPoint x: 536, endPoint y: 53, distance: 214.8
click at [326, 97] on button "Retry payment" at bounding box center [321, 96] width 67 height 19
click at [267, 165] on link "[PERSON_NAME]" at bounding box center [261, 167] width 70 height 13
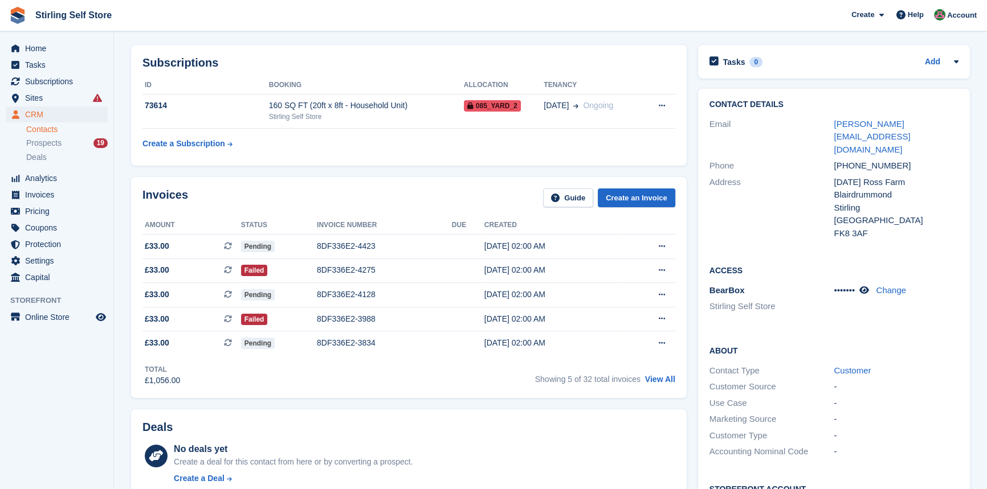
scroll to position [103, 0]
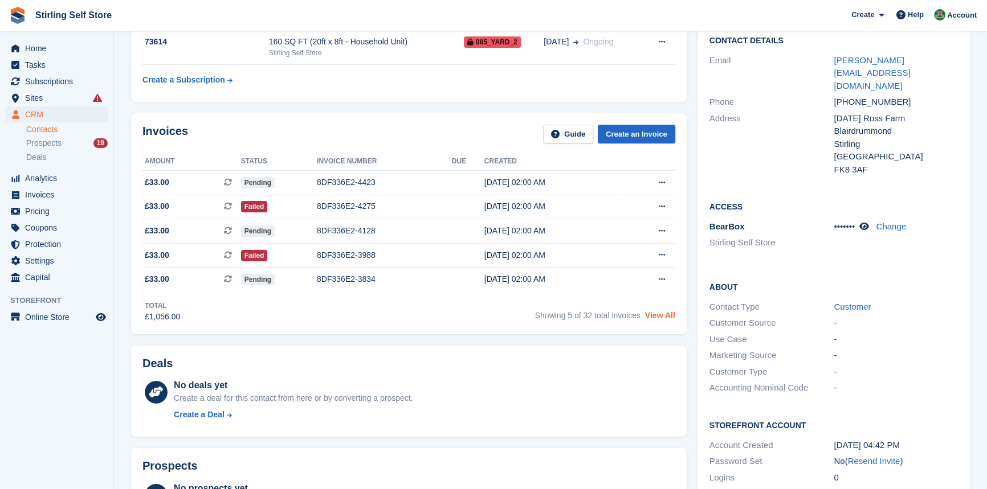
click at [661, 316] on link "View All" at bounding box center [660, 315] width 30 height 9
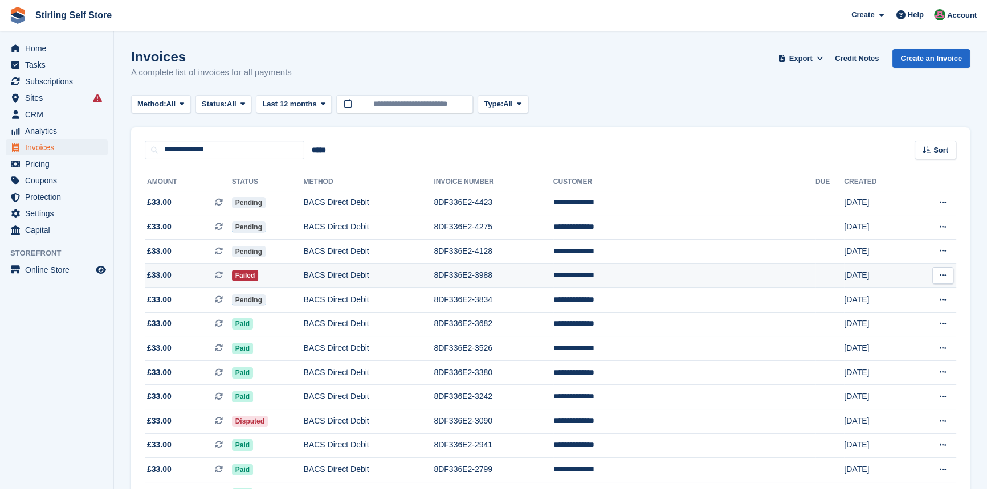
click at [531, 279] on td "8DF336E2-3988" at bounding box center [492, 276] width 119 height 24
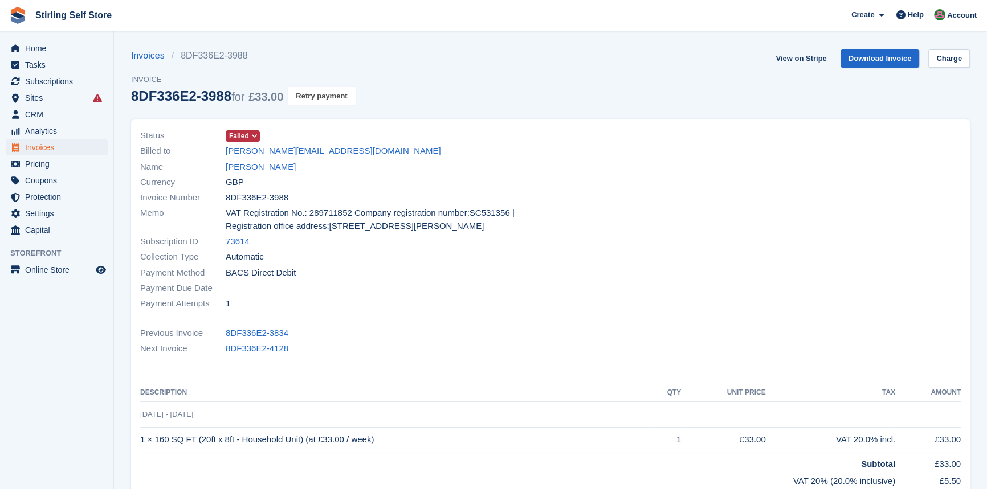
drag, startPoint x: 326, startPoint y: 94, endPoint x: 541, endPoint y: 50, distance: 218.7
click at [326, 95] on button "Retry payment" at bounding box center [321, 96] width 67 height 19
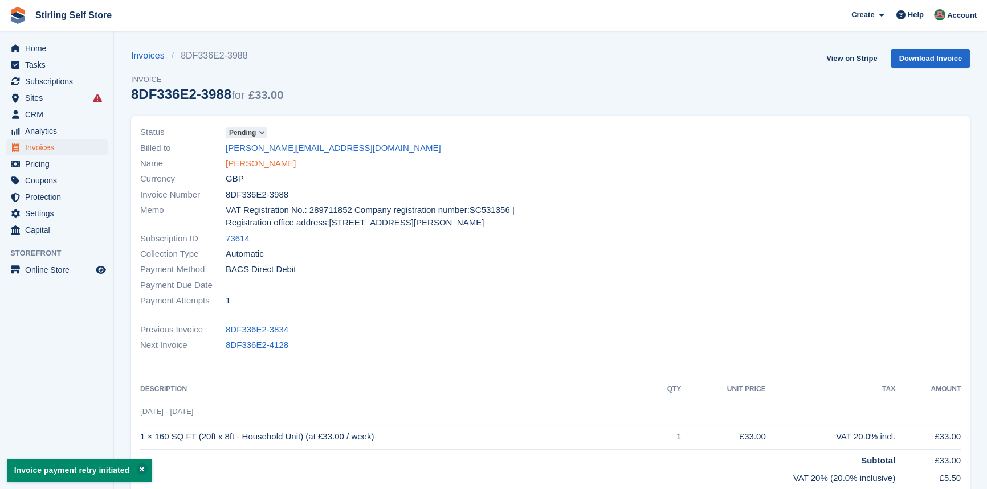
click at [265, 164] on link "[PERSON_NAME]" at bounding box center [261, 163] width 70 height 13
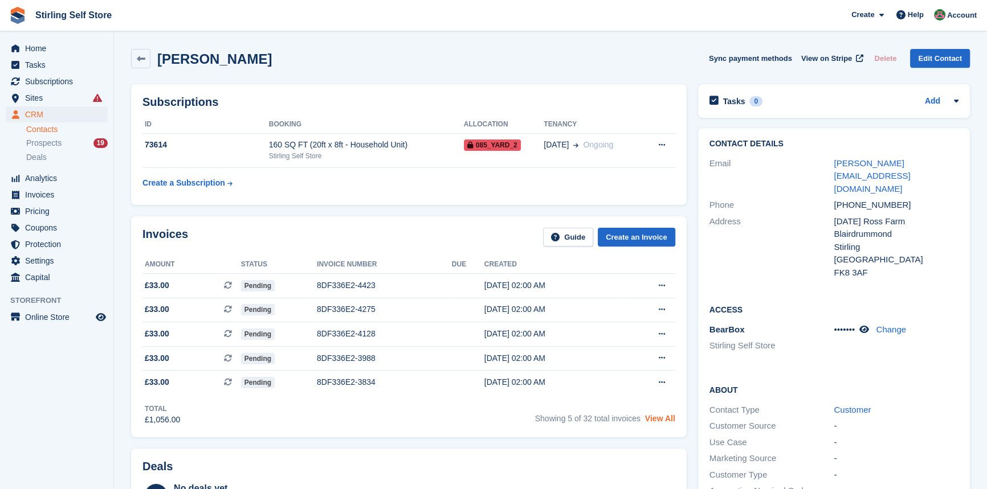
click at [662, 417] on link "View All" at bounding box center [660, 418] width 30 height 9
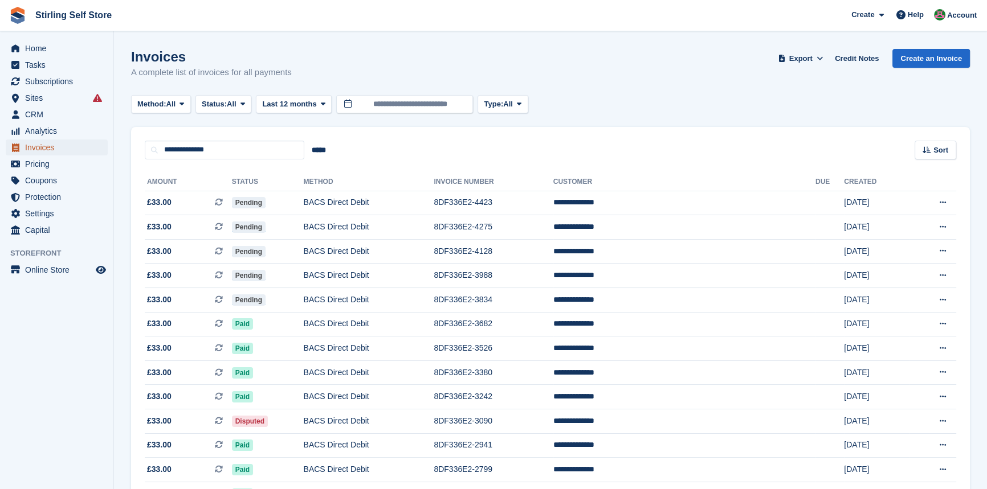
click at [52, 146] on span "Invoices" at bounding box center [59, 148] width 68 height 16
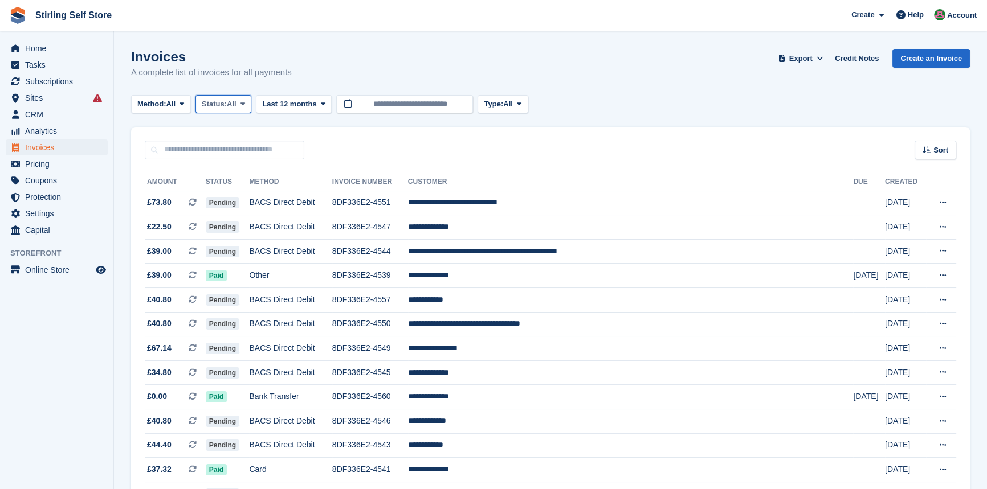
click at [244, 104] on icon at bounding box center [242, 103] width 5 height 7
click at [246, 194] on link "Open" at bounding box center [250, 192] width 99 height 21
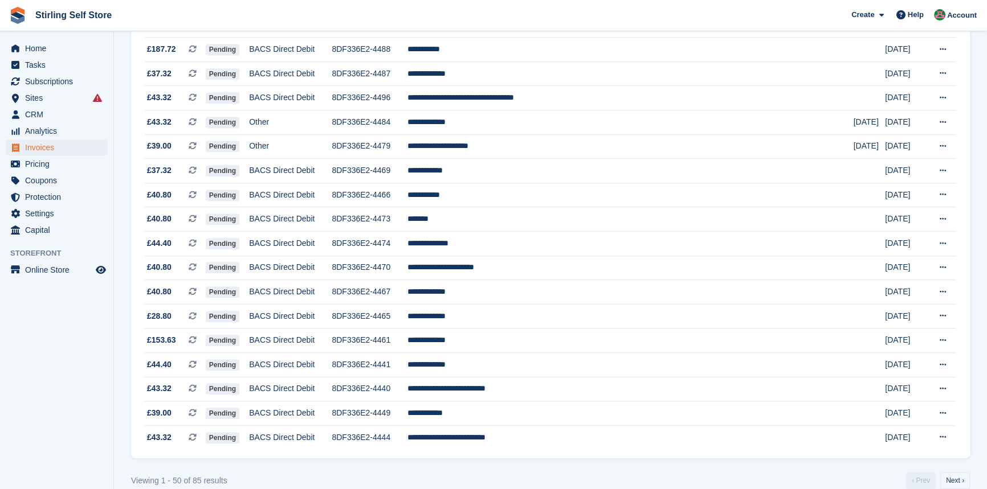
scroll to position [989, 0]
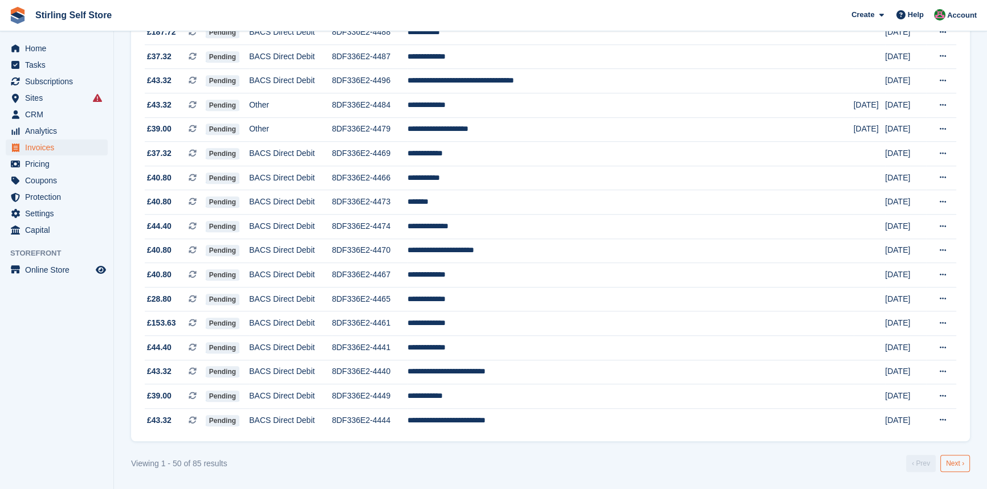
click at [950, 466] on link "Next ›" at bounding box center [955, 463] width 30 height 17
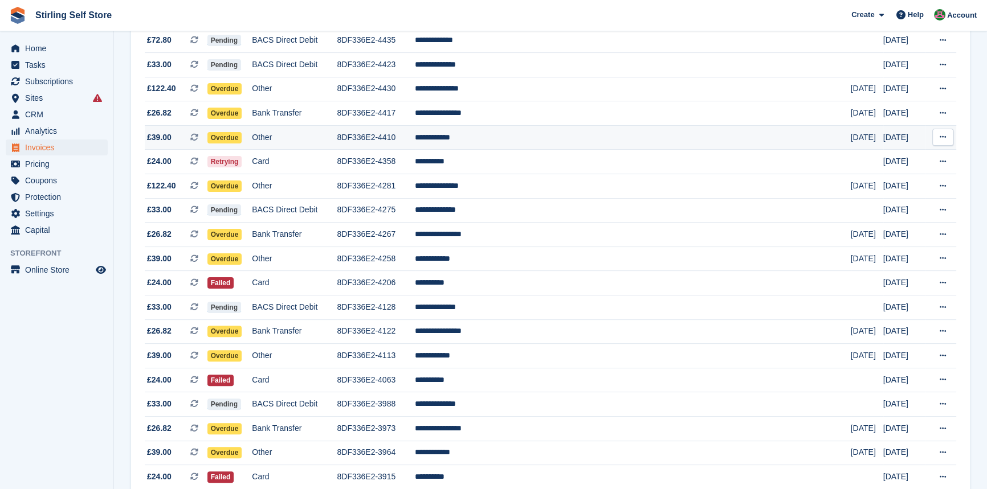
scroll to position [309, 0]
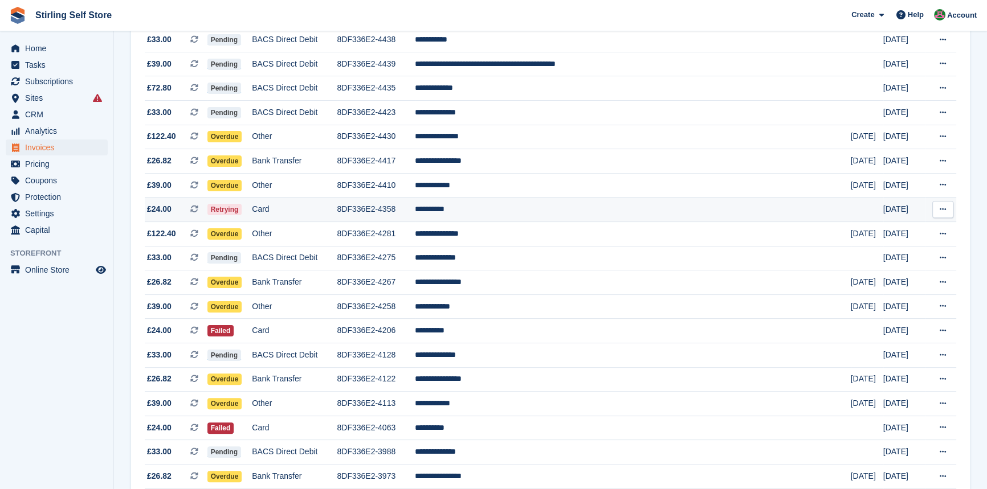
click at [506, 213] on td "**********" at bounding box center [633, 210] width 436 height 24
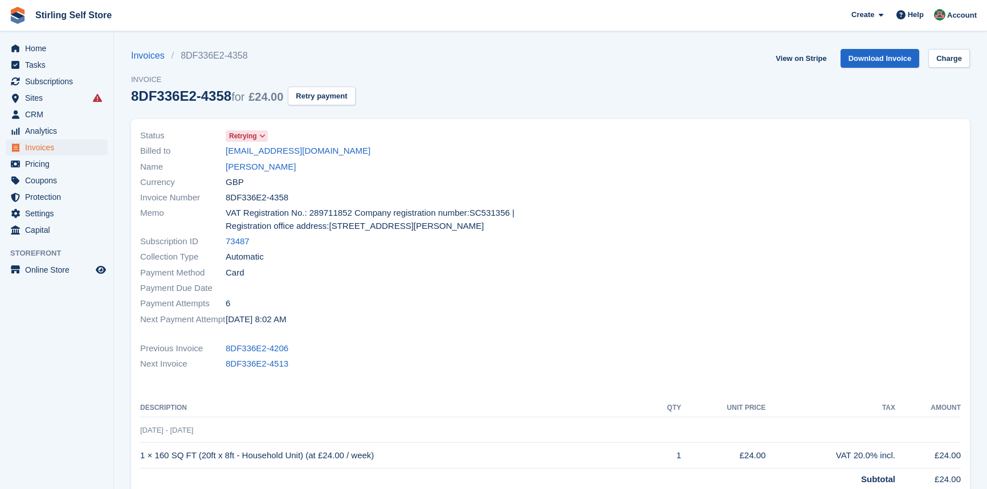
click at [326, 96] on button "Retry payment" at bounding box center [321, 96] width 67 height 19
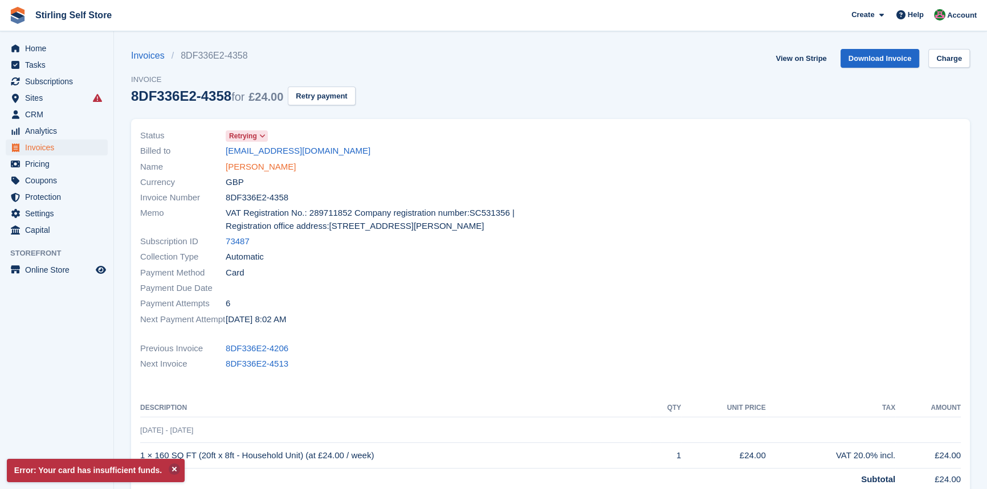
click at [244, 167] on link "Fiona Dick" at bounding box center [261, 167] width 70 height 13
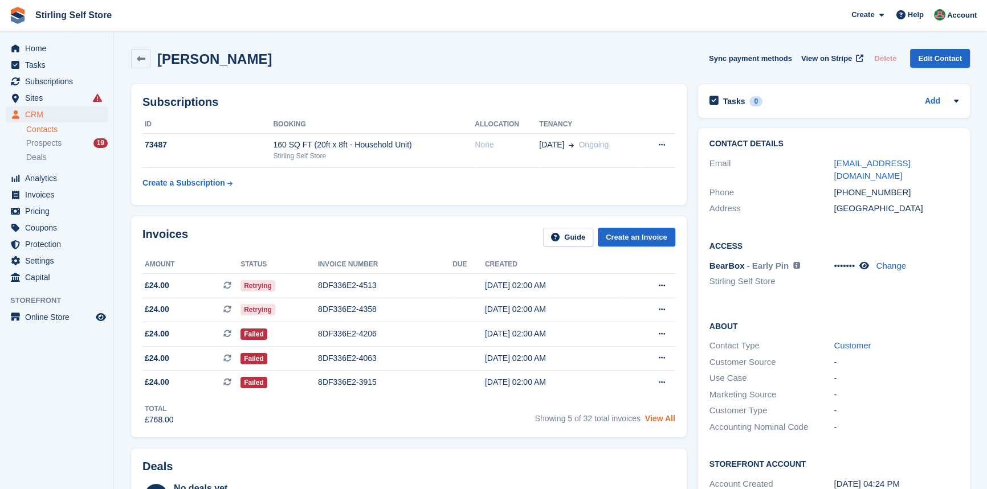
click at [661, 422] on link "View All" at bounding box center [660, 418] width 30 height 9
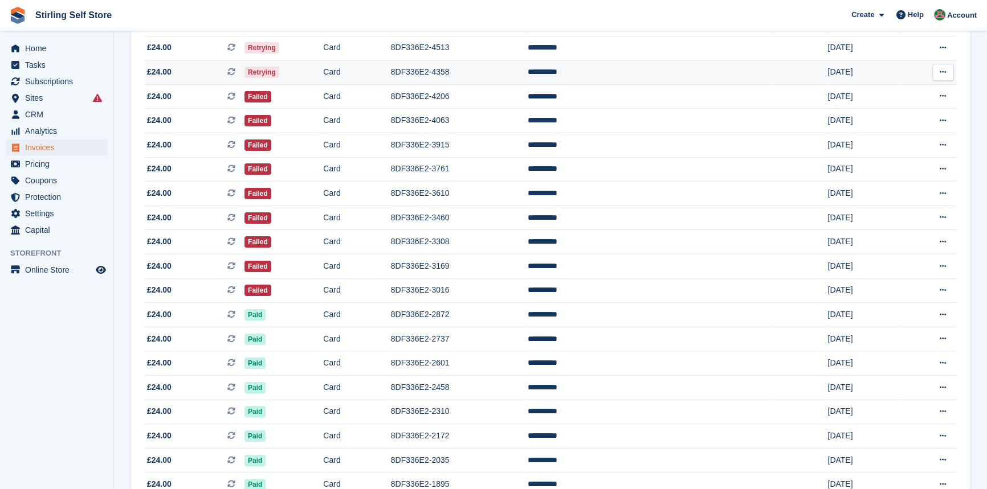
scroll to position [103, 0]
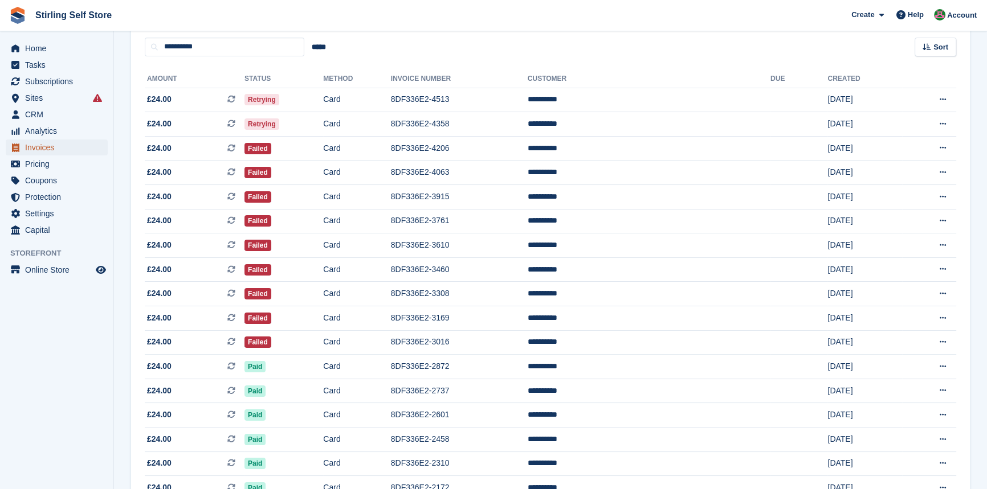
click at [48, 149] on span "Invoices" at bounding box center [59, 148] width 68 height 16
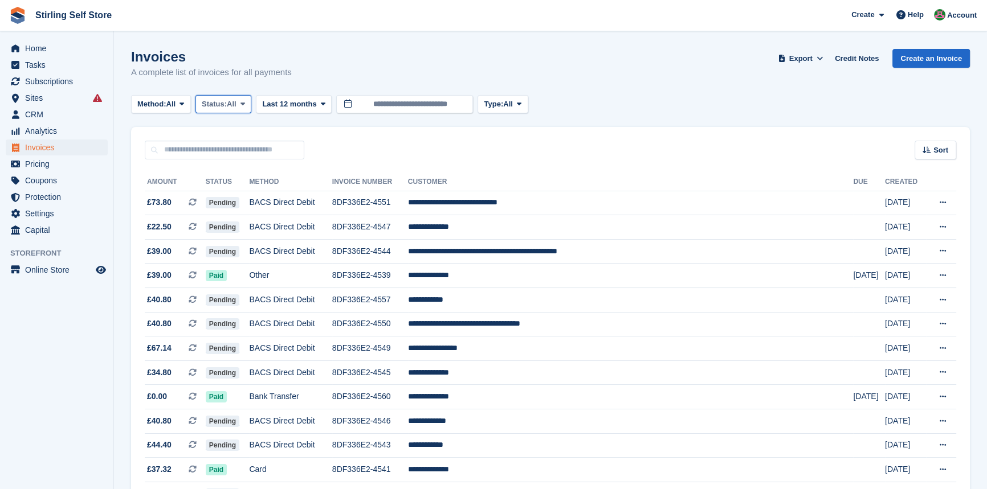
click at [245, 104] on icon at bounding box center [242, 103] width 5 height 7
click at [242, 191] on link "Open" at bounding box center [250, 192] width 99 height 21
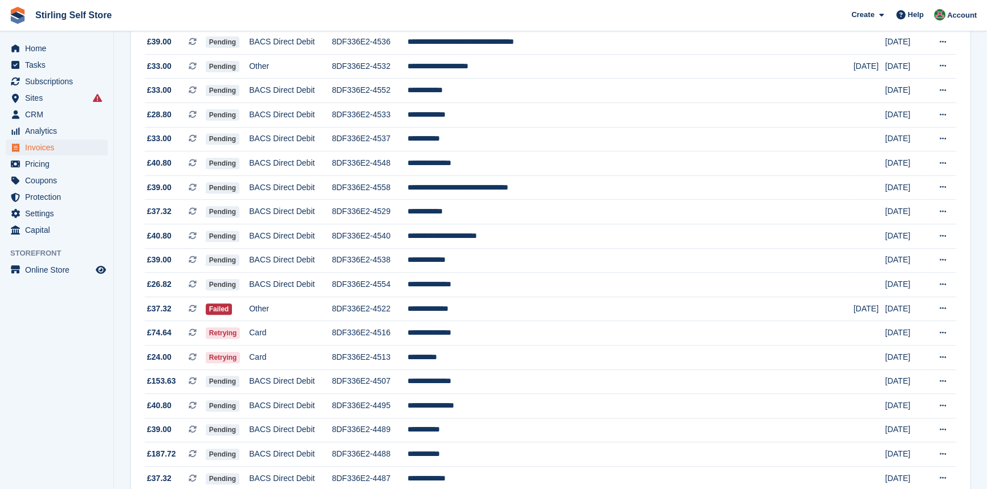
scroll to position [570, 0]
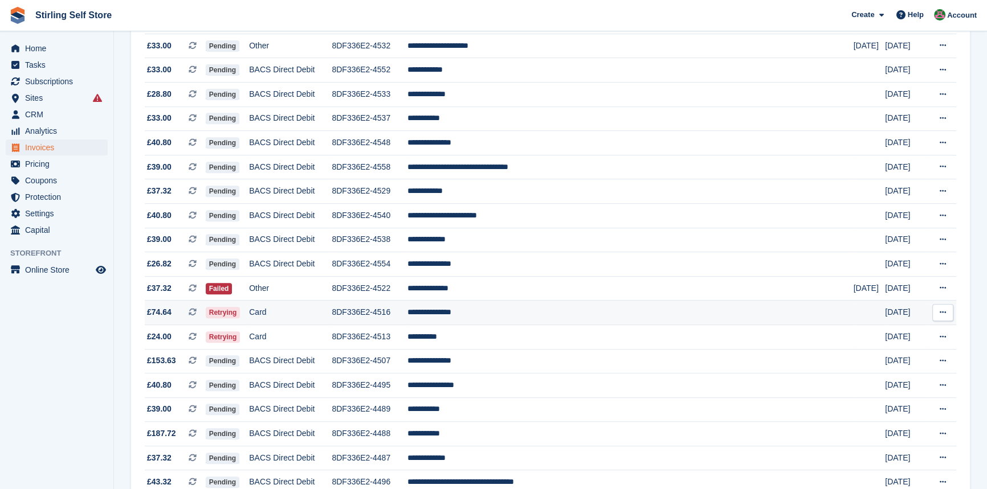
click at [524, 321] on td "**********" at bounding box center [629, 313] width 445 height 24
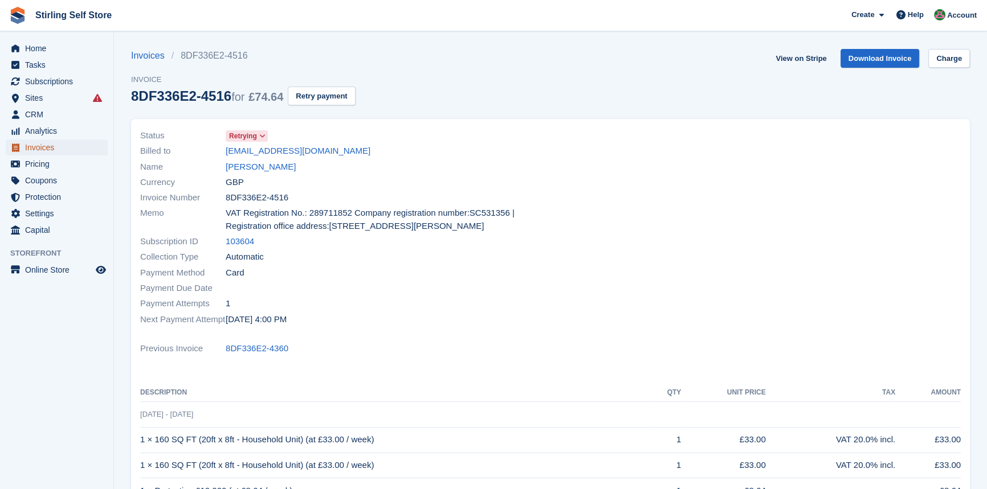
click at [64, 148] on span "Invoices" at bounding box center [59, 148] width 68 height 16
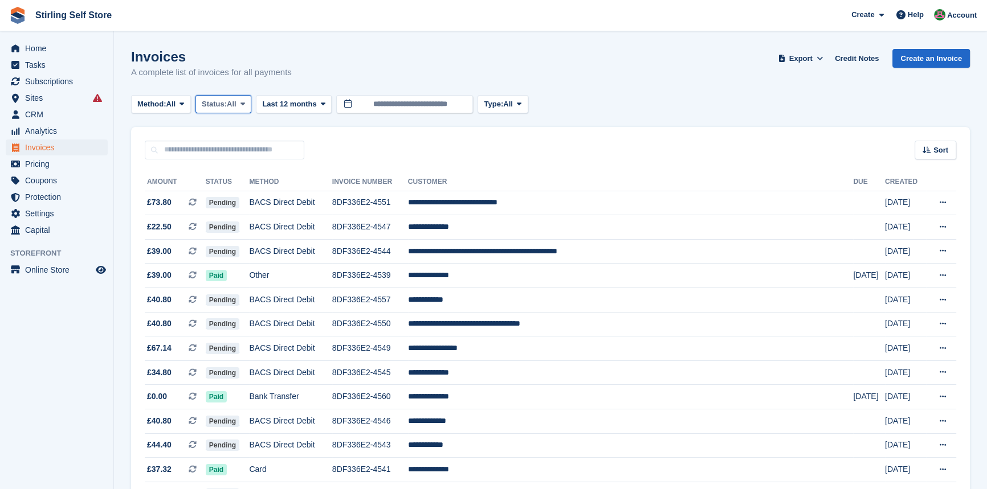
click at [244, 105] on icon at bounding box center [242, 103] width 5 height 7
click at [254, 194] on link "Open" at bounding box center [250, 192] width 99 height 21
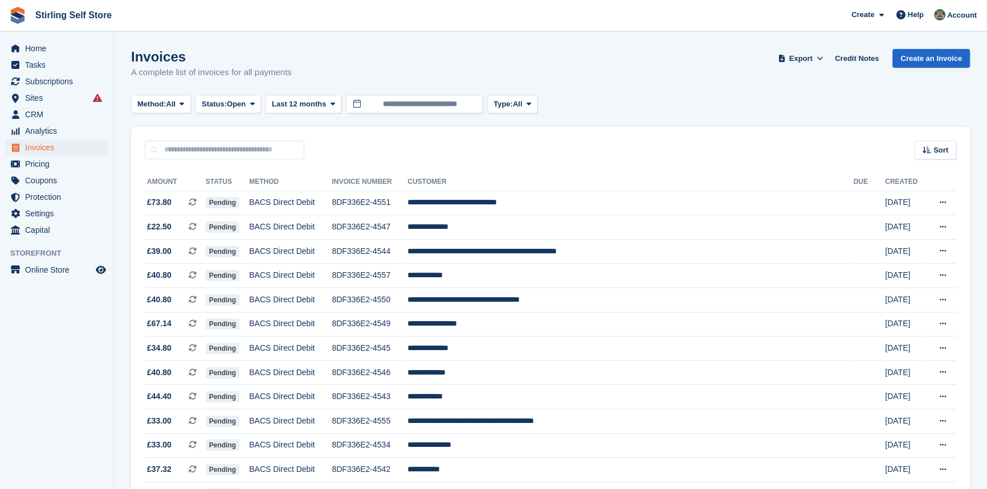
click at [834, 87] on div "Invoices A complete list of invoices for all payments Export Export Invoices Ex…" at bounding box center [550, 71] width 838 height 44
